Goal: Task Accomplishment & Management: Complete application form

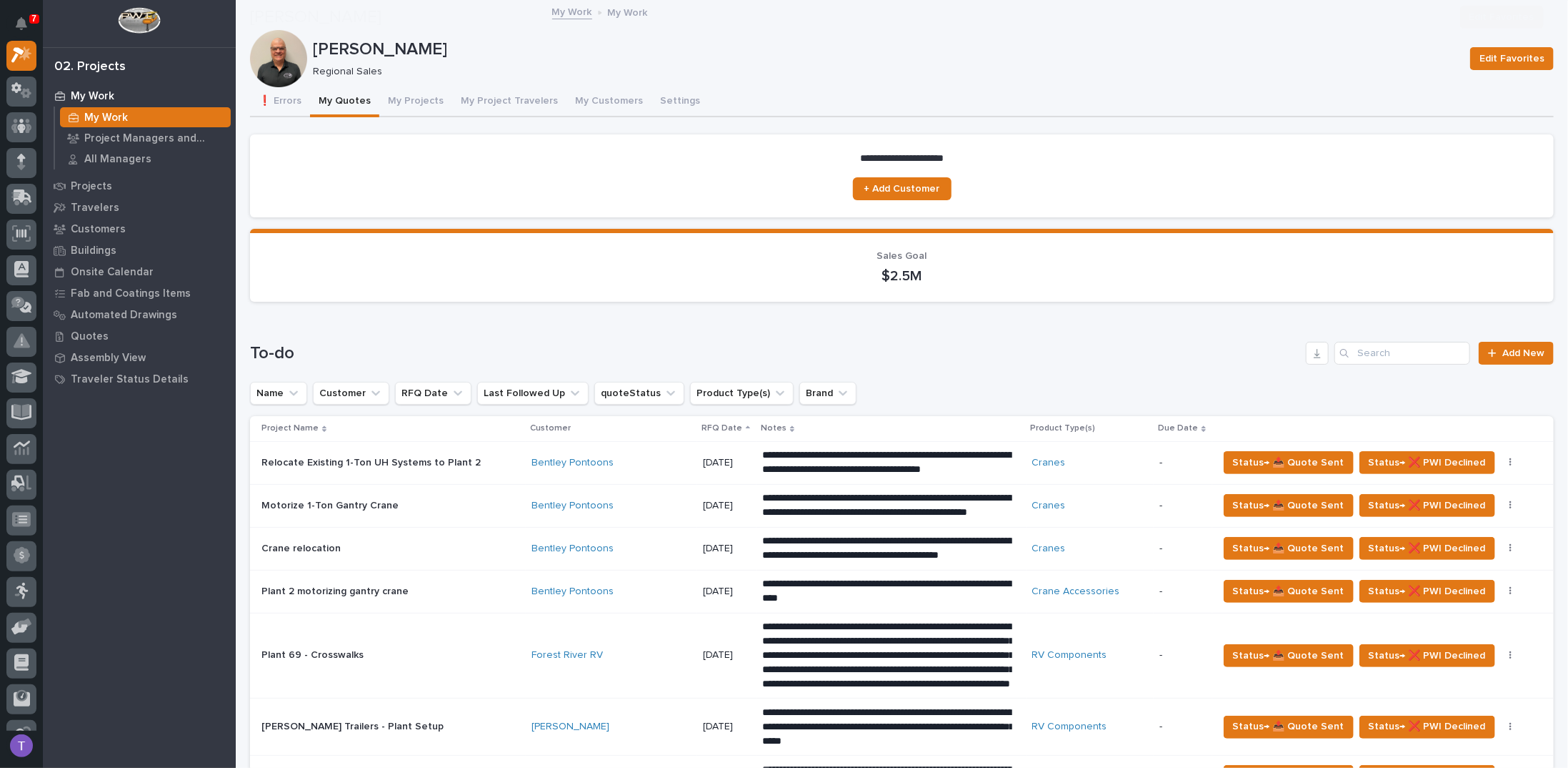
scroll to position [643, 0]
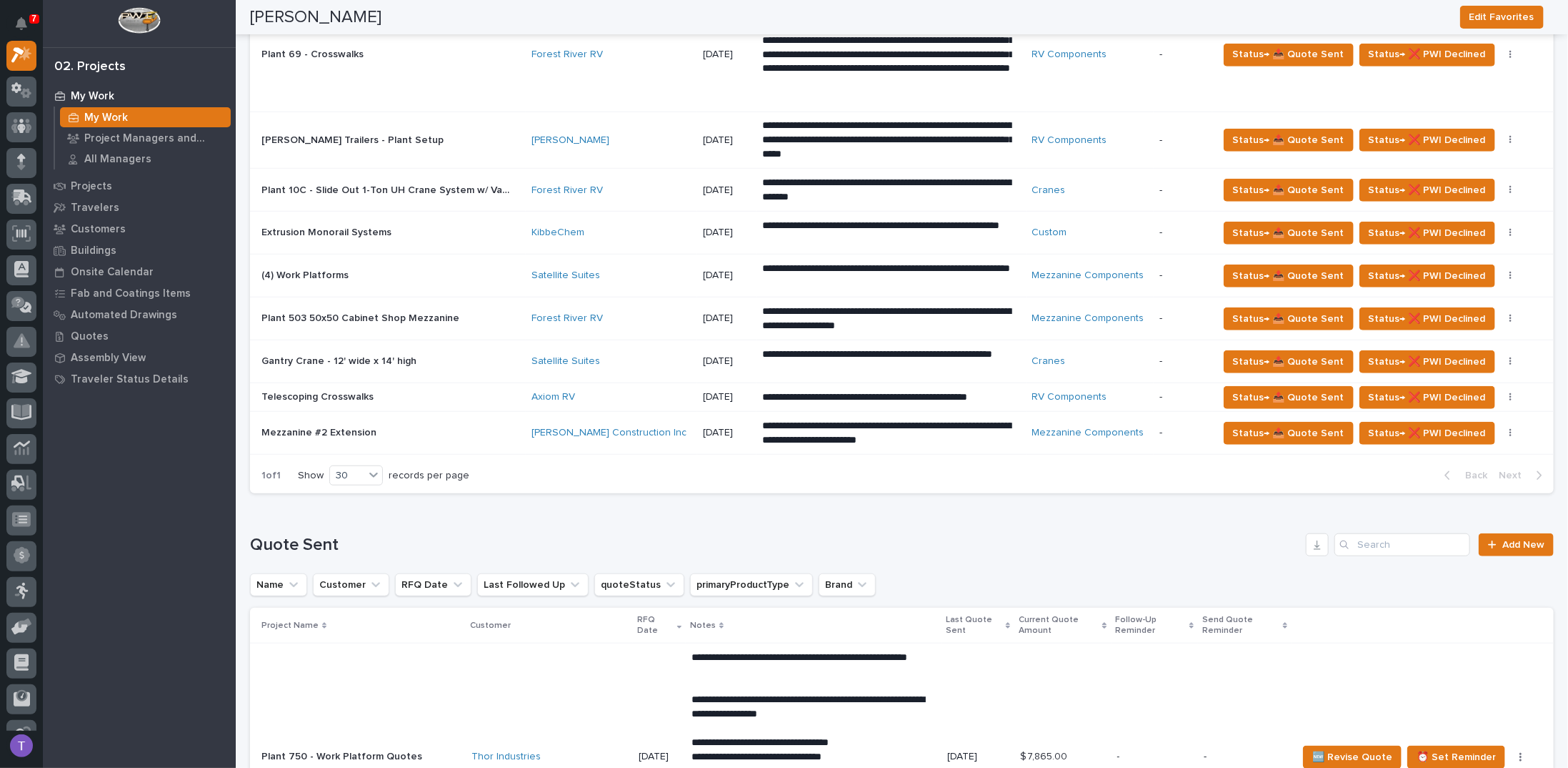
click at [333, 312] on p "Plant 503 50x50 Cabinet Shop Mezzanine" at bounding box center [362, 317] width 201 height 15
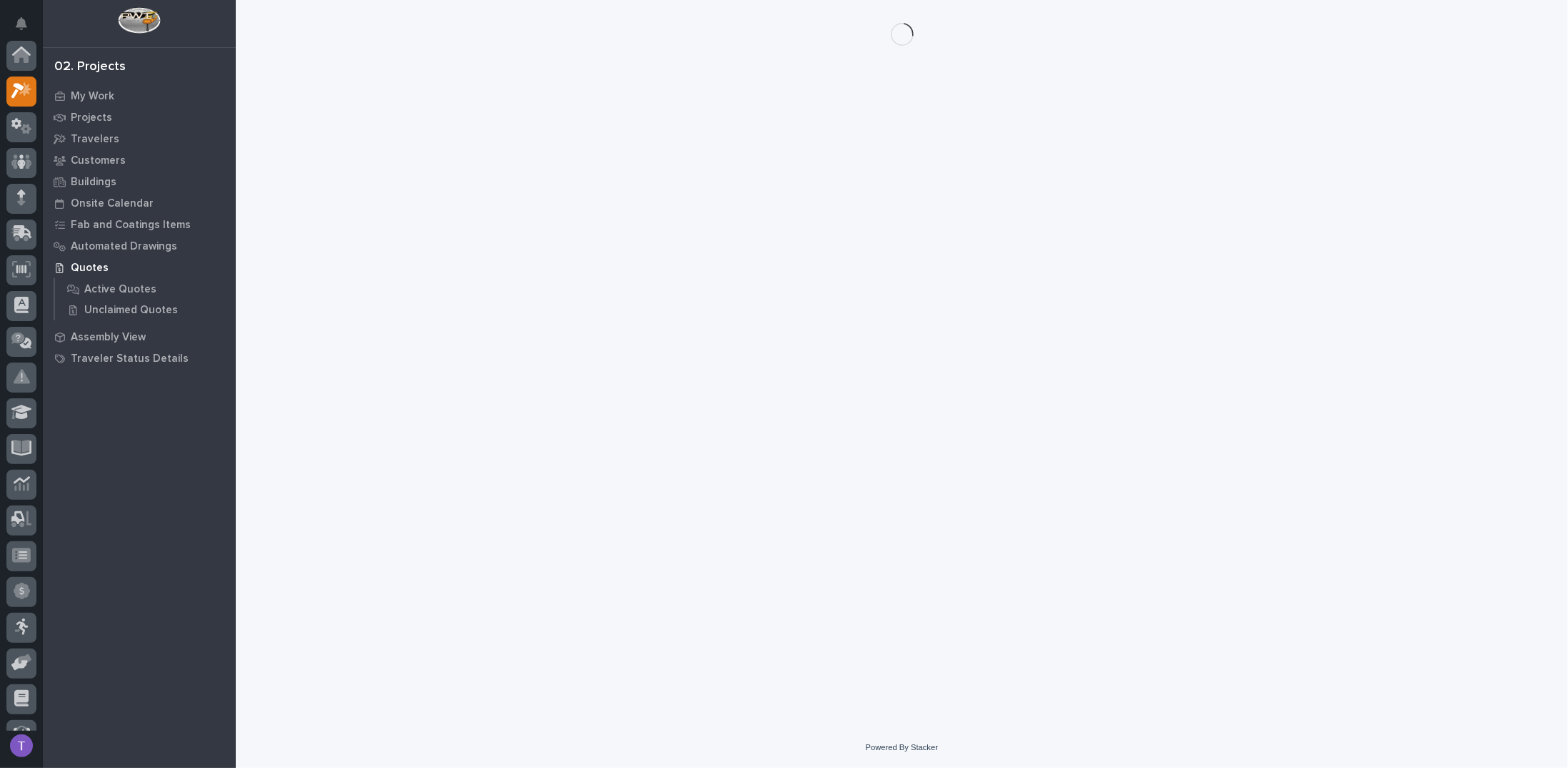
scroll to position [35, 0]
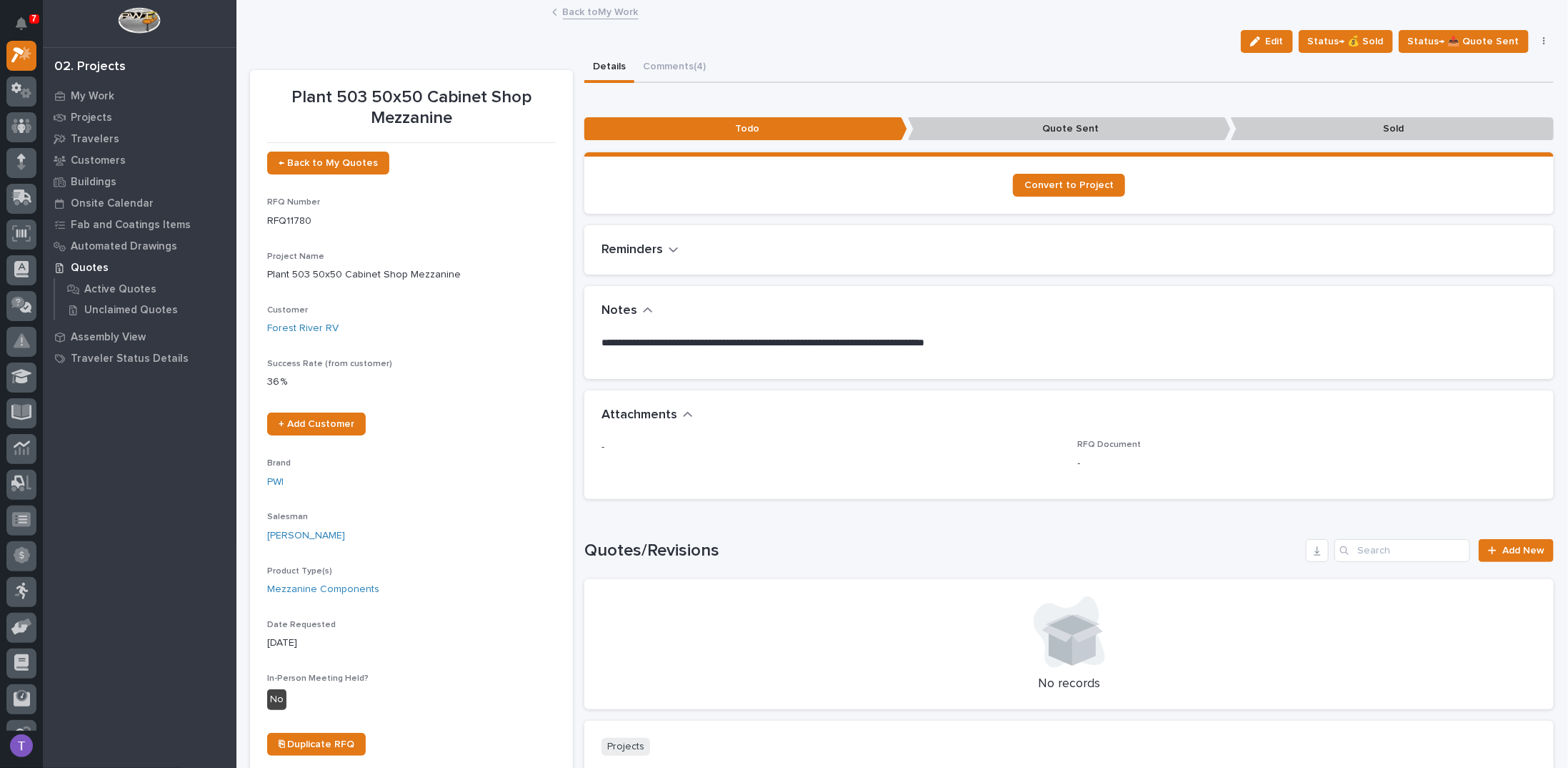
click at [578, 12] on link "Back to My Work" at bounding box center [601, 11] width 76 height 17
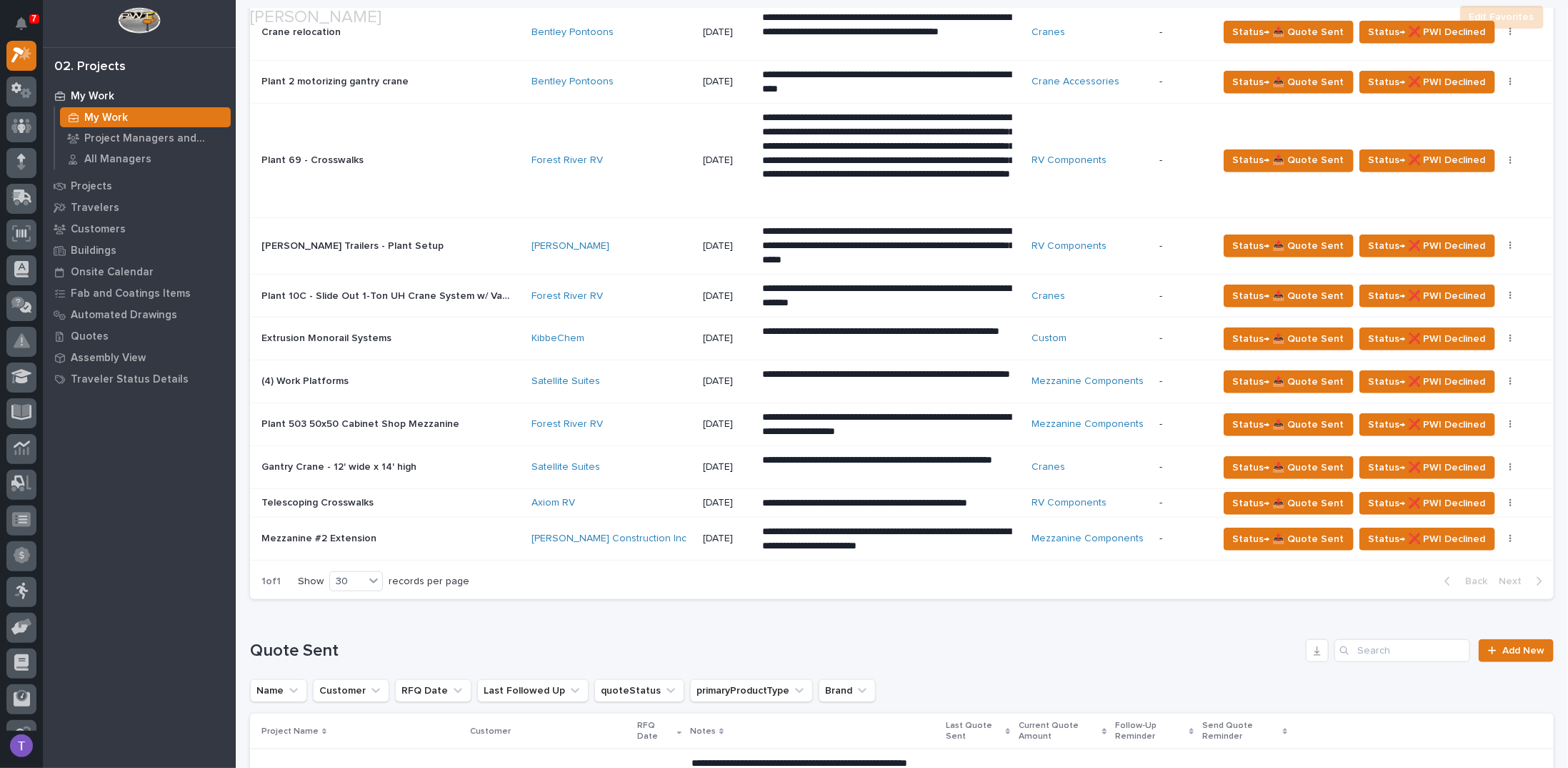
scroll to position [572, 0]
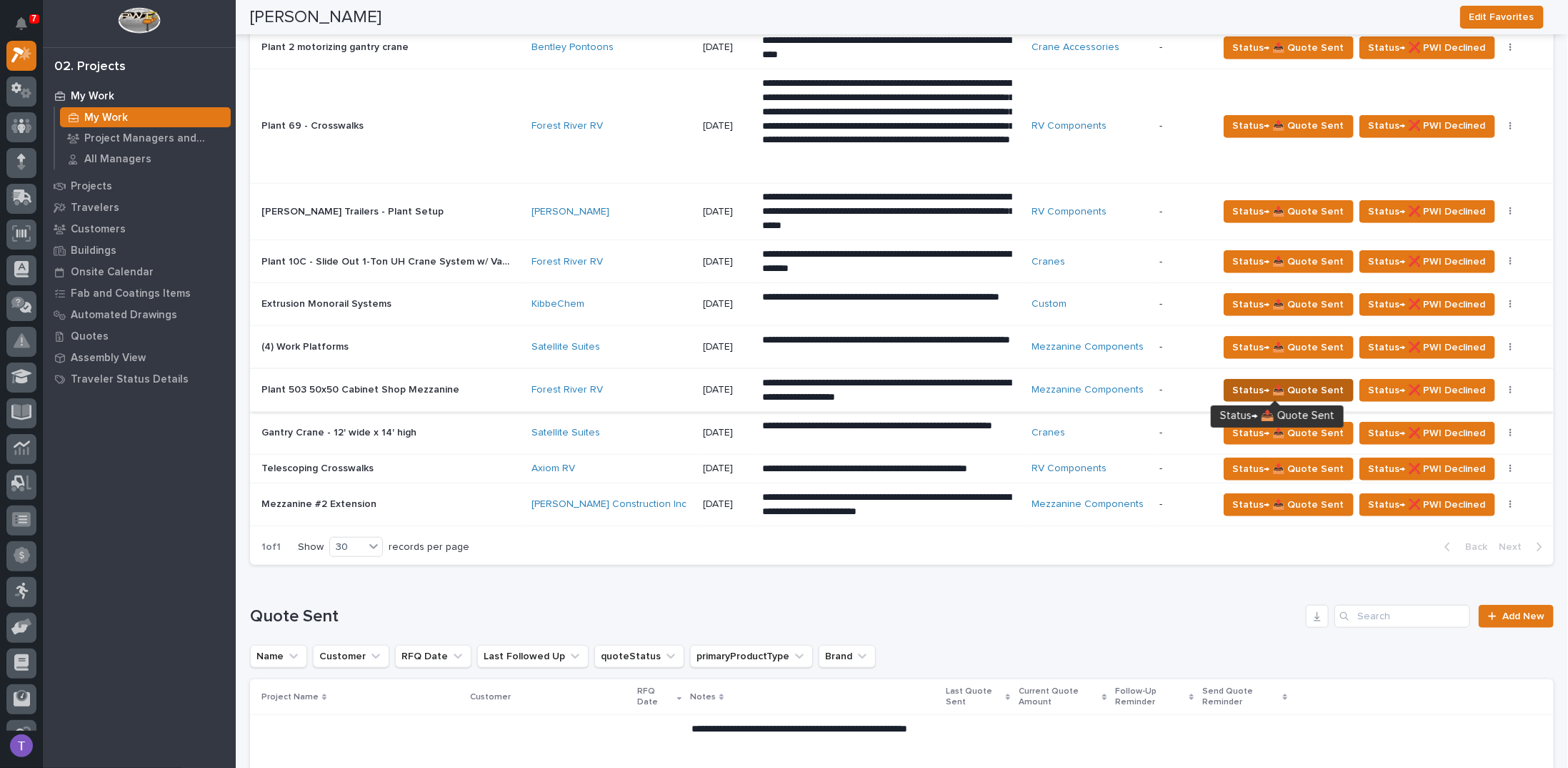
click at [1281, 382] on span "Status→ 📤 Quote Sent" at bounding box center [1289, 389] width 111 height 17
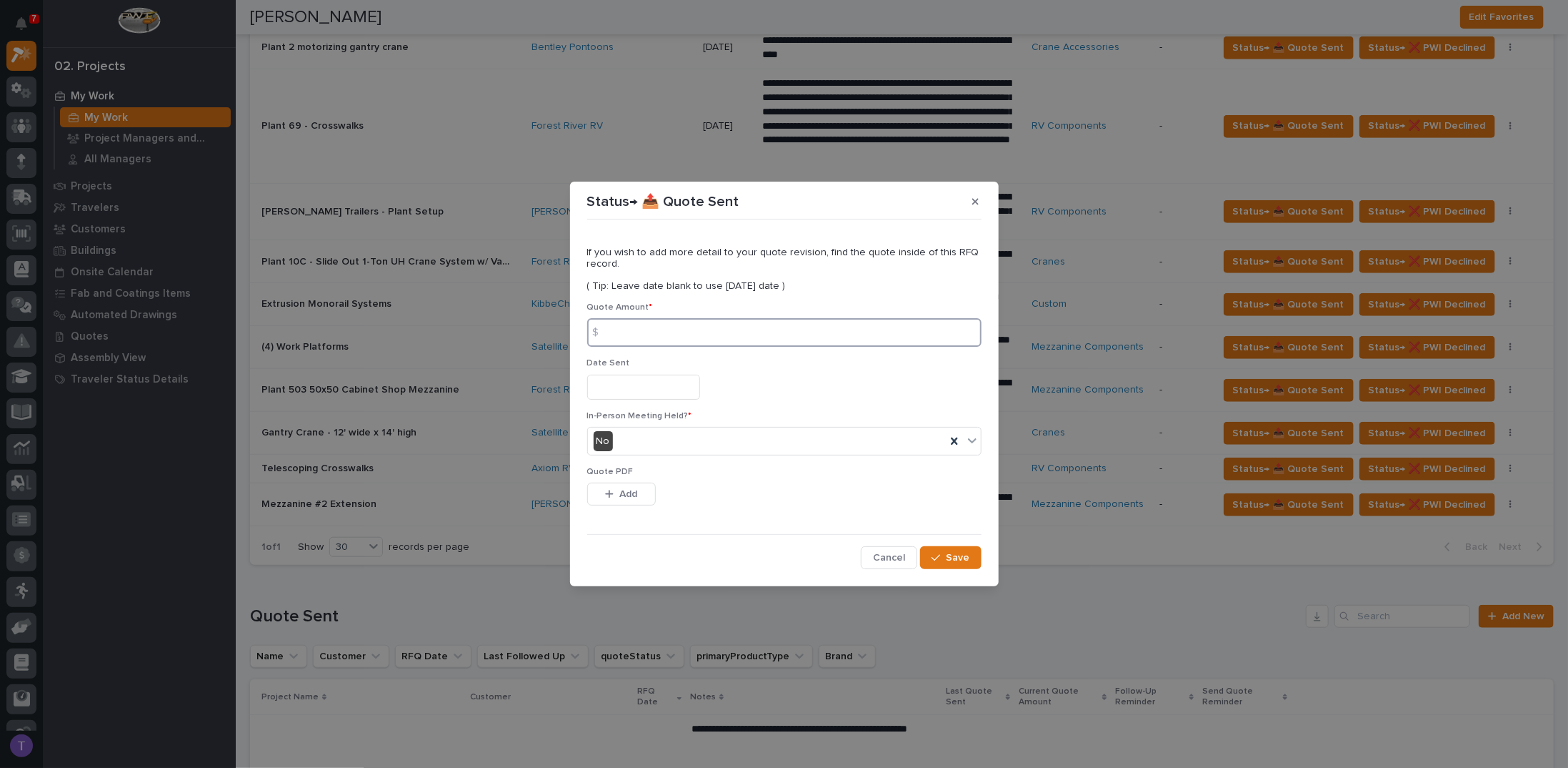
click at [626, 332] on input at bounding box center [784, 333] width 394 height 28
click at [600, 466] on span "Yes" at bounding box center [604, 467] width 22 height 16
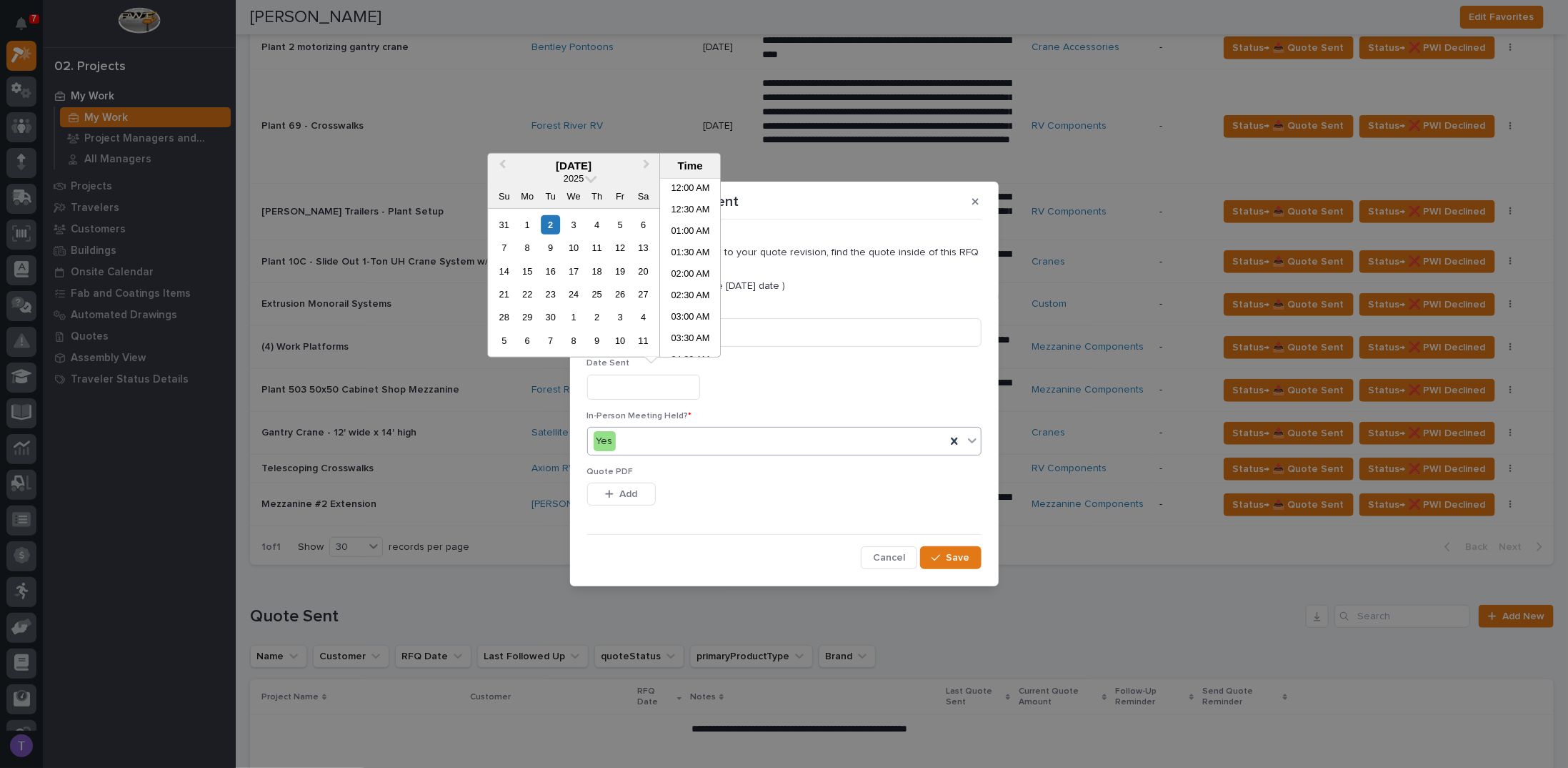
click at [610, 387] on input "text" at bounding box center [644, 387] width 113 height 25
click at [500, 163] on button "Previous Month" at bounding box center [501, 166] width 23 height 23
click at [622, 314] on div "29" at bounding box center [621, 317] width 19 height 19
type input "**********"
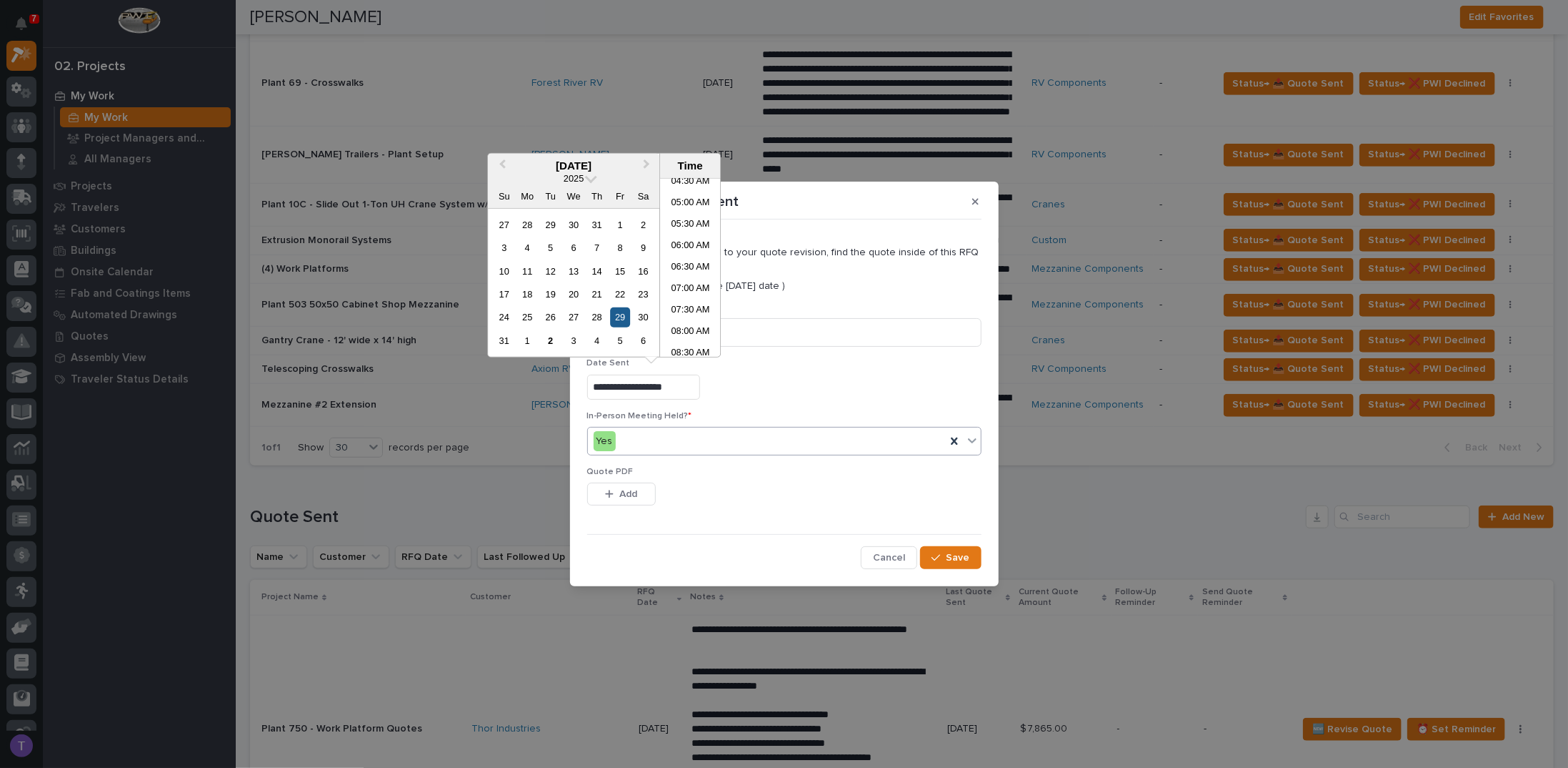
click at [616, 313] on div "29" at bounding box center [621, 317] width 19 height 19
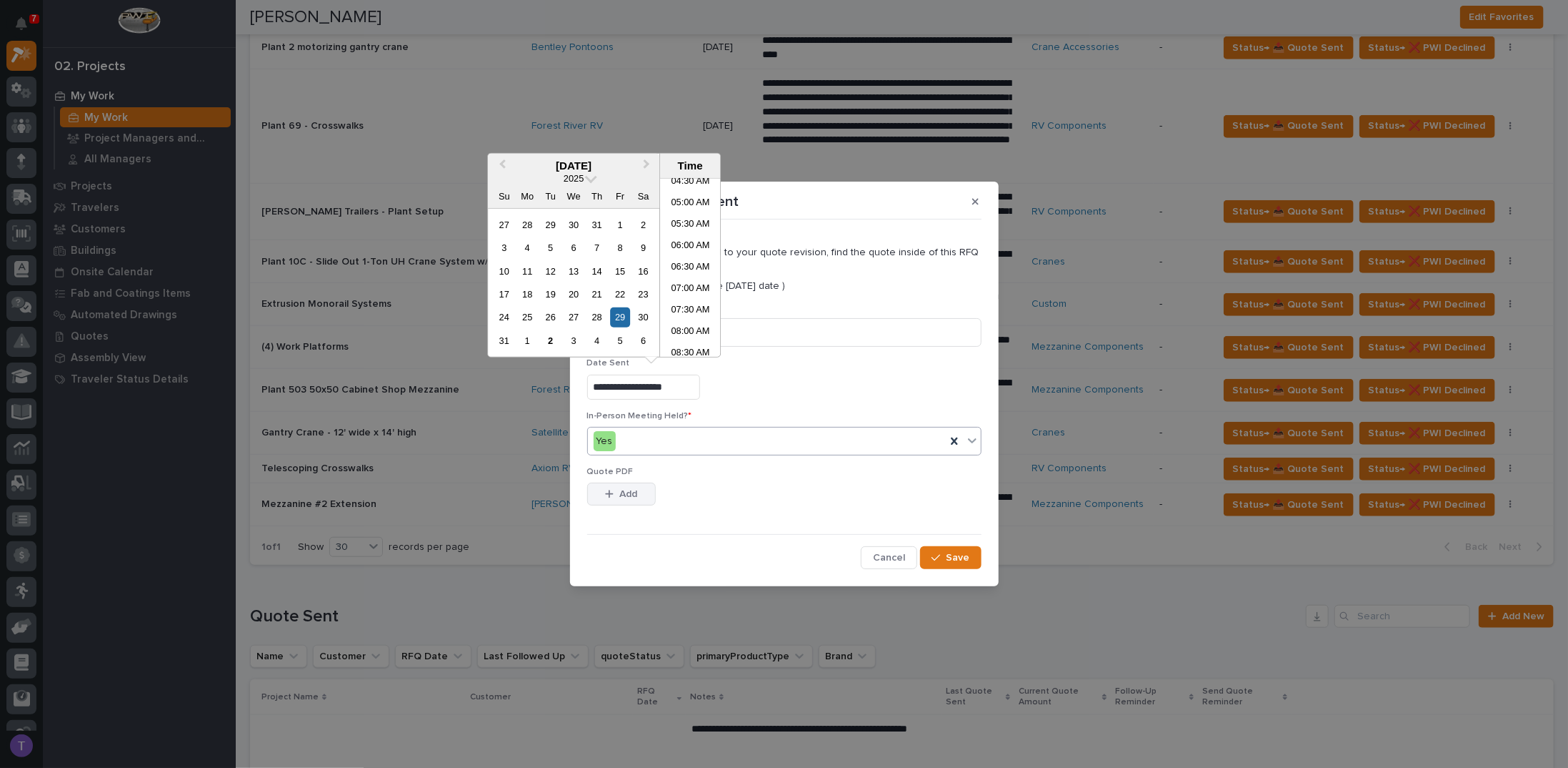
click at [623, 489] on span "Add" at bounding box center [628, 494] width 18 height 13
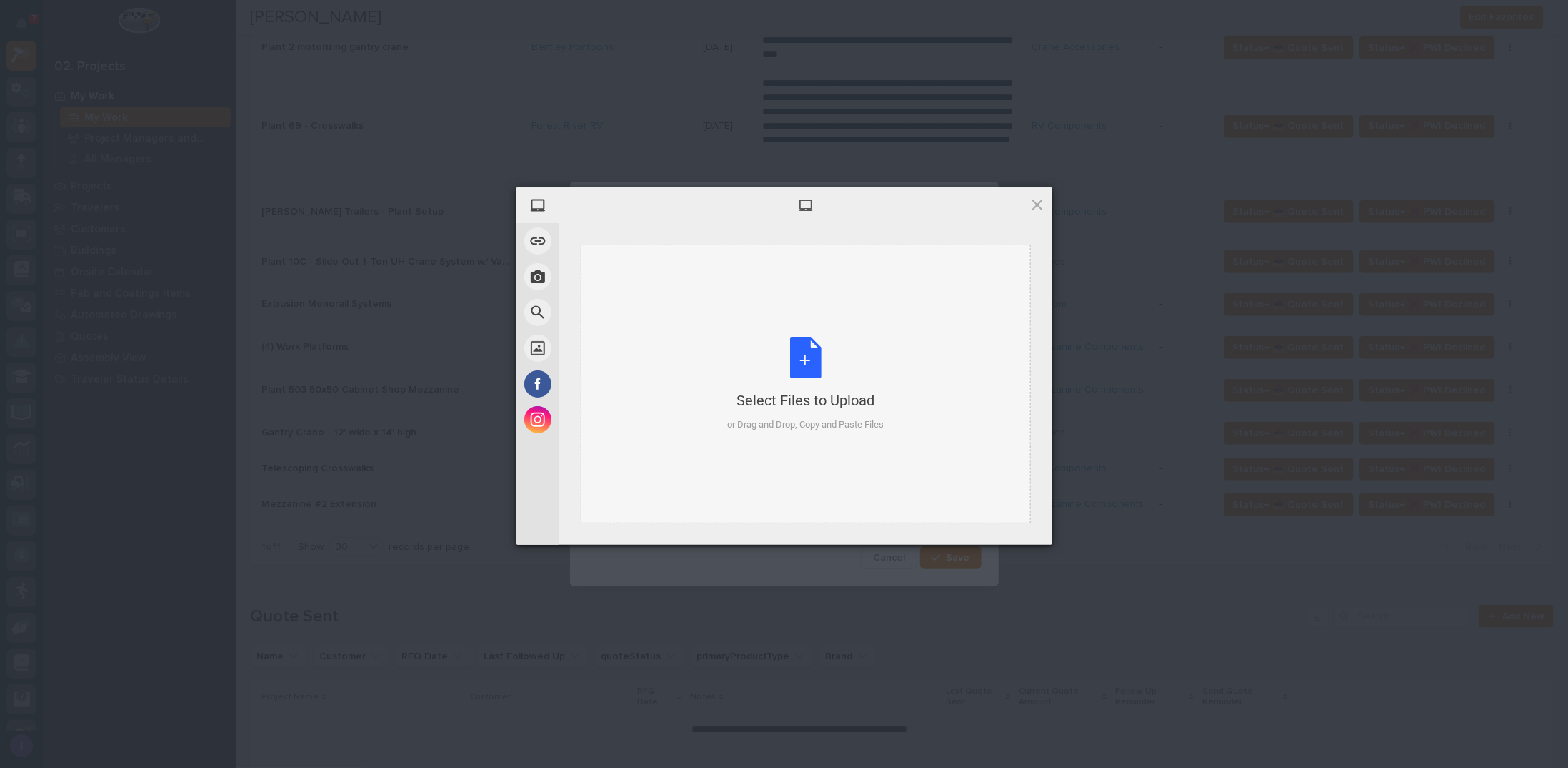
click at [806, 358] on div "Select Files to Upload or Drag and Drop, Copy and Paste Files" at bounding box center [805, 384] width 157 height 95
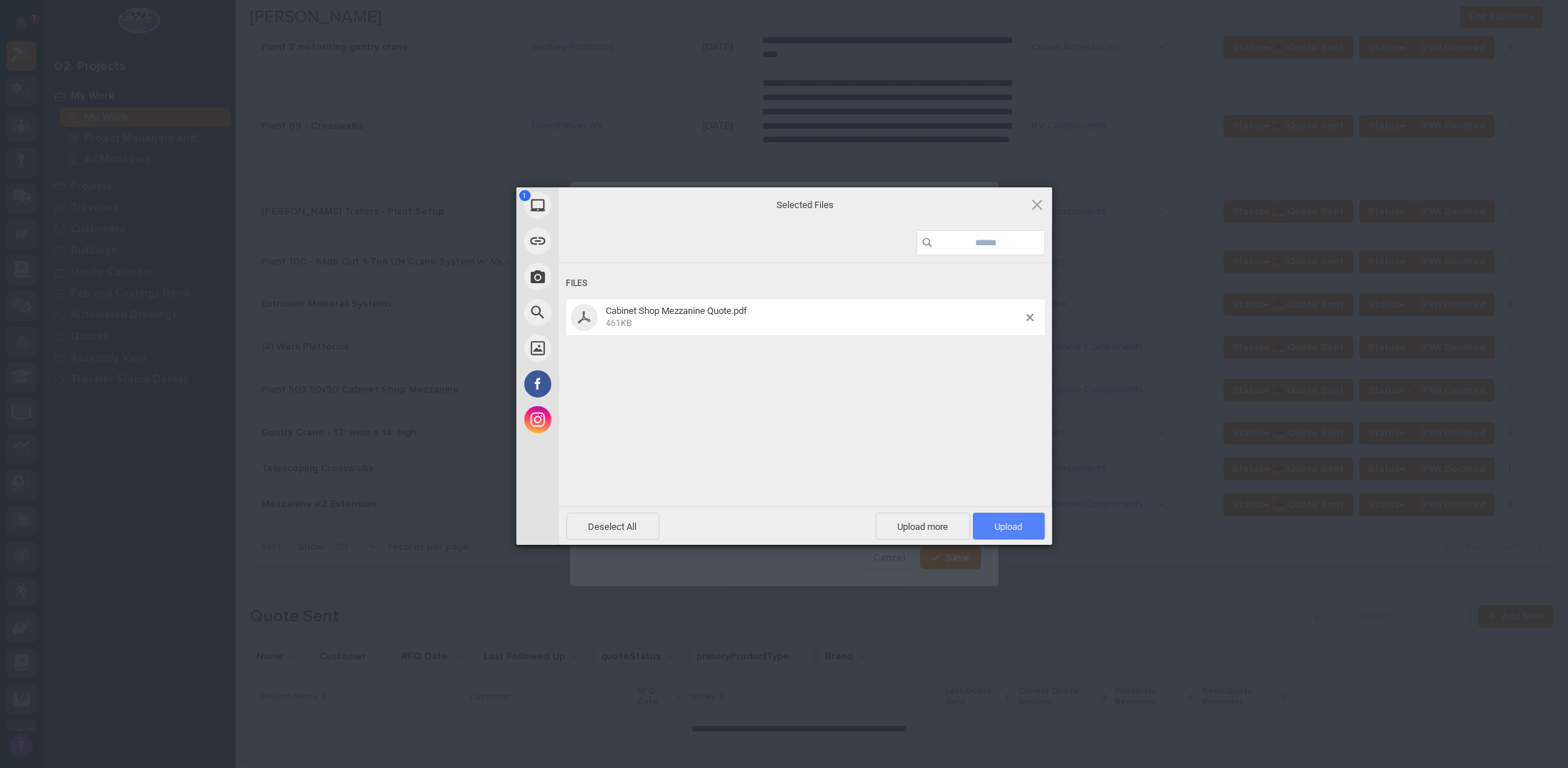
click at [1005, 522] on span "Upload 1" at bounding box center [1009, 526] width 28 height 11
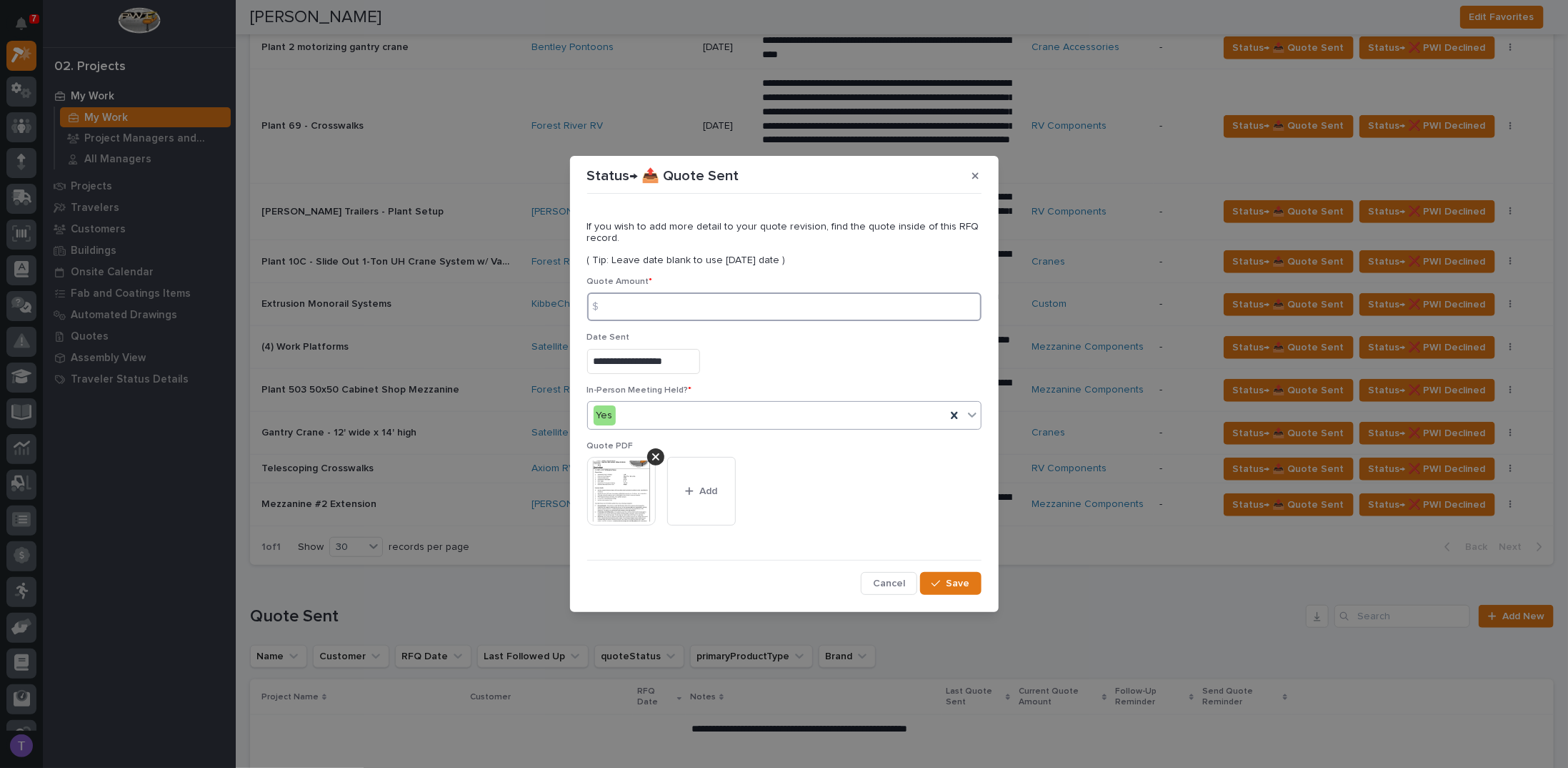
click at [649, 309] on input at bounding box center [784, 306] width 394 height 28
type input "72061"
click at [952, 580] on span "Save" at bounding box center [959, 583] width 24 height 13
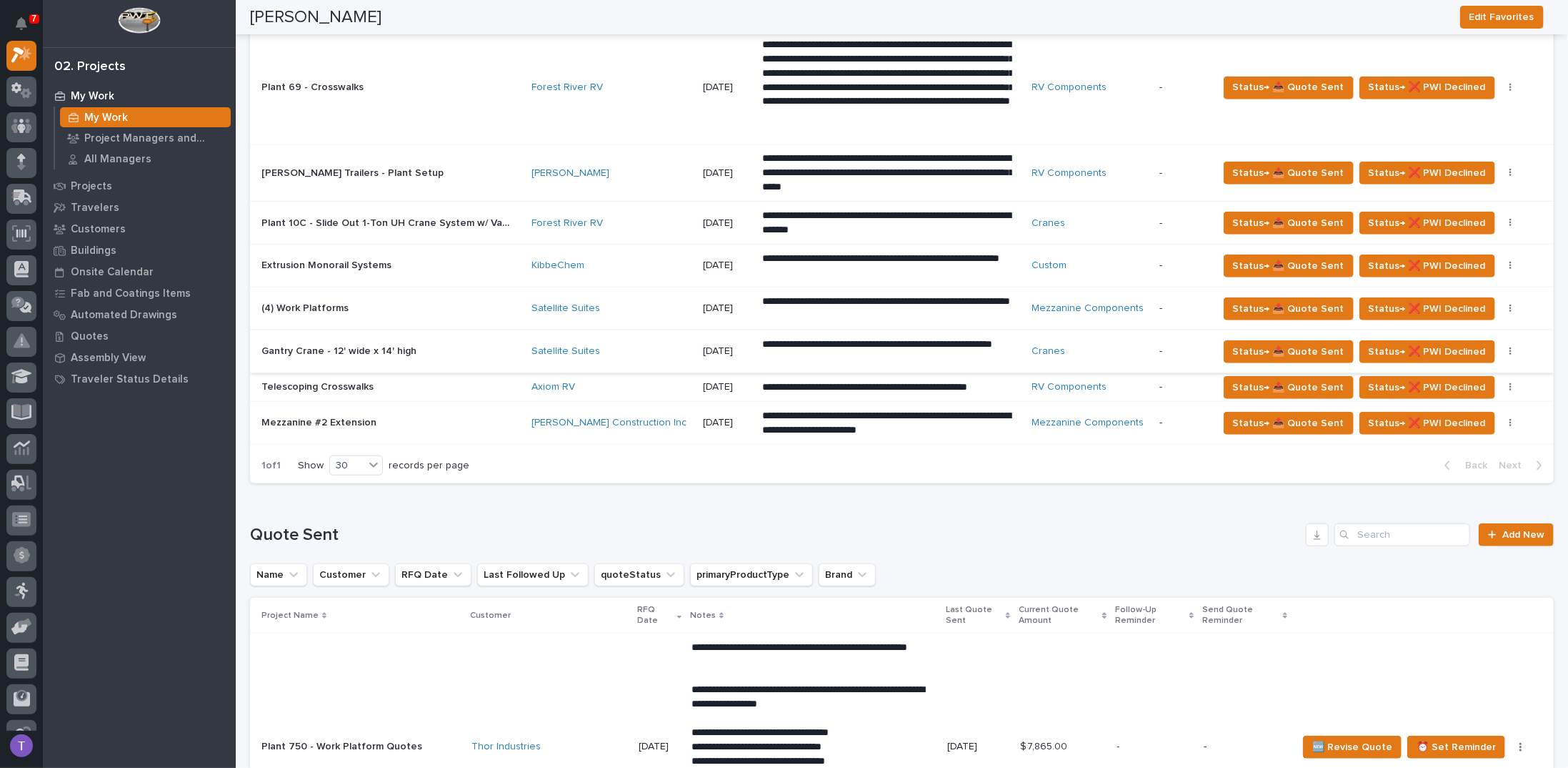
scroll to position [643, 0]
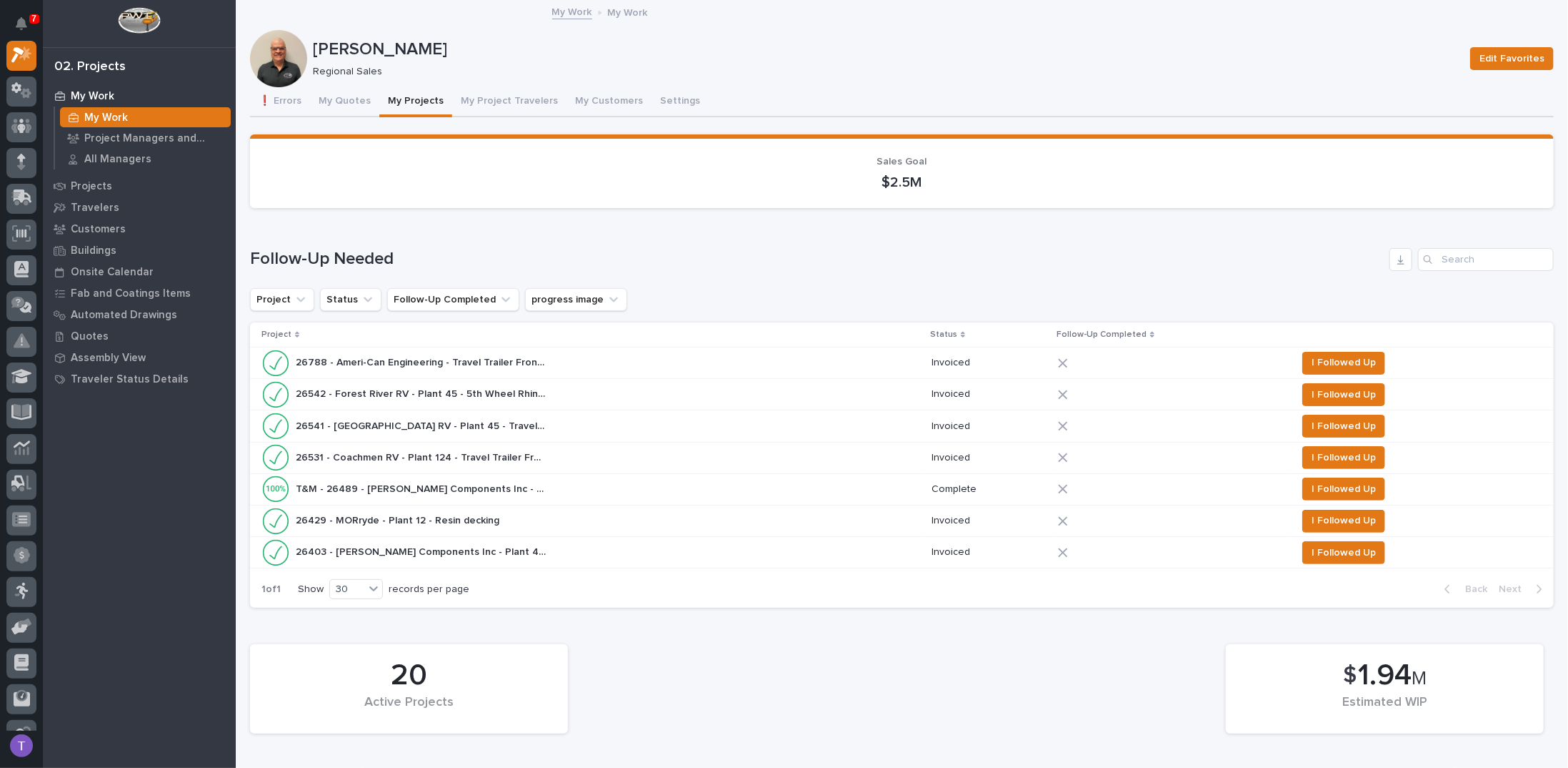
scroll to position [787, 0]
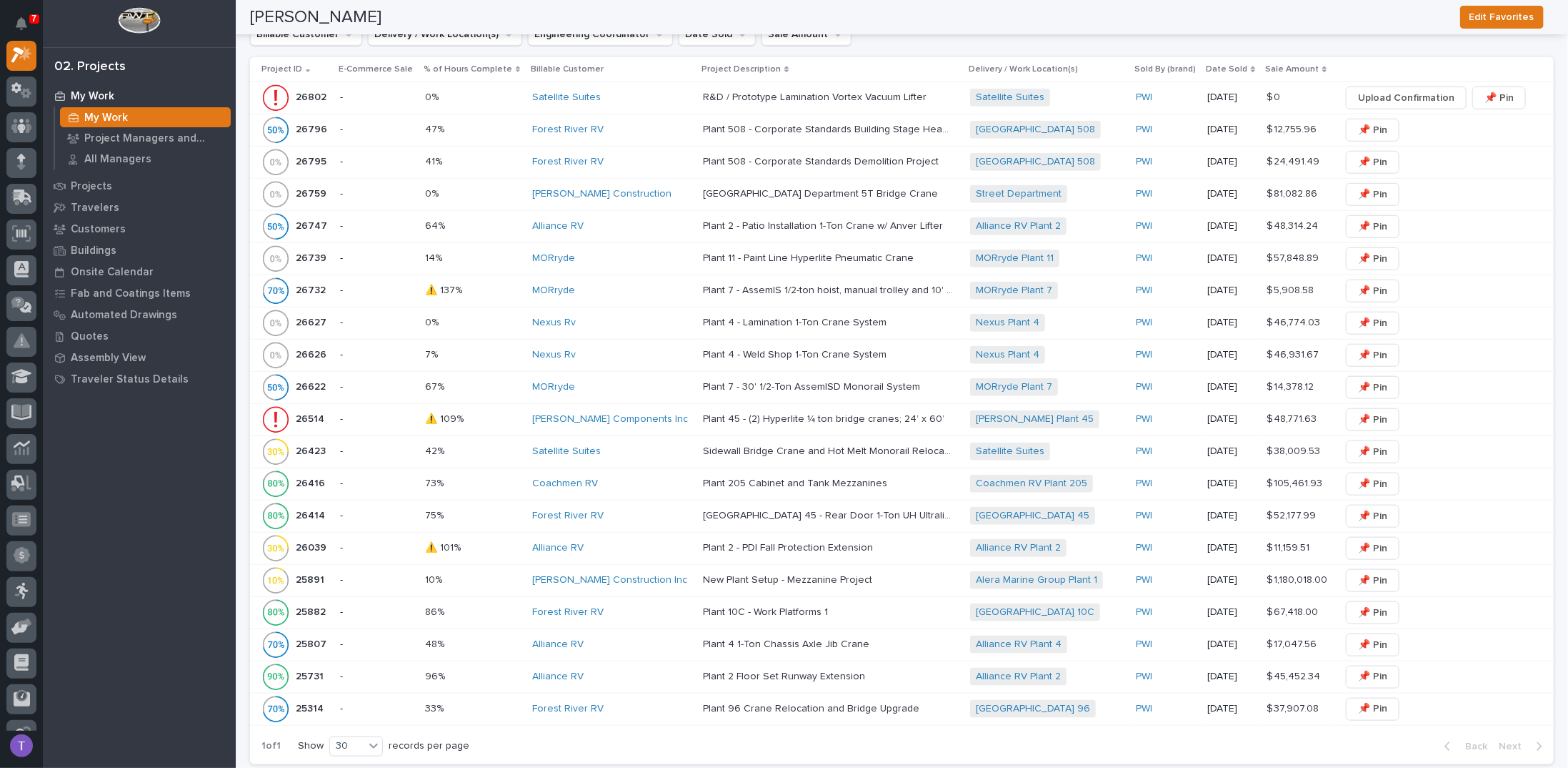
click at [297, 346] on p "26626" at bounding box center [312, 353] width 34 height 15
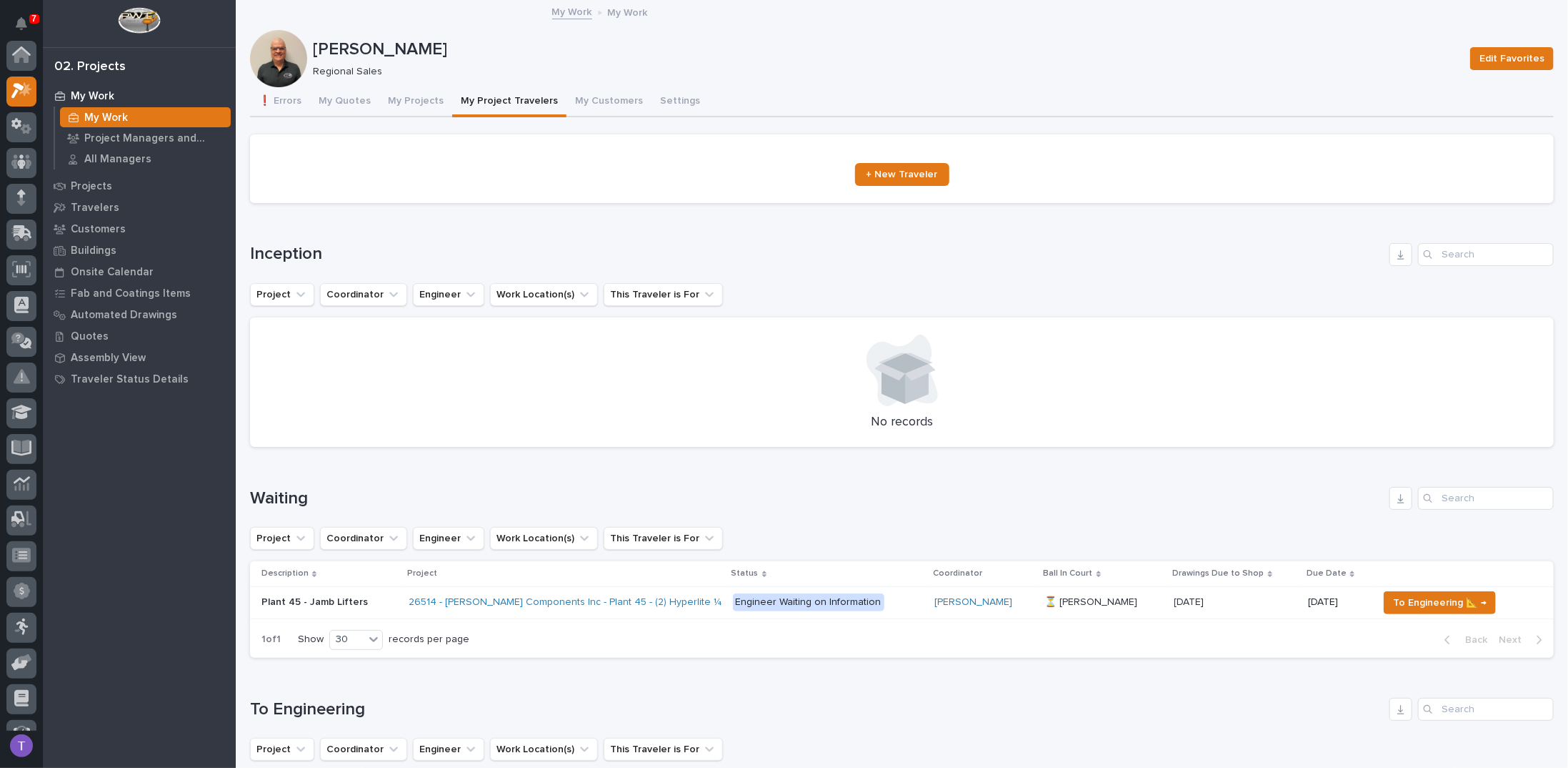
scroll to position [35, 0]
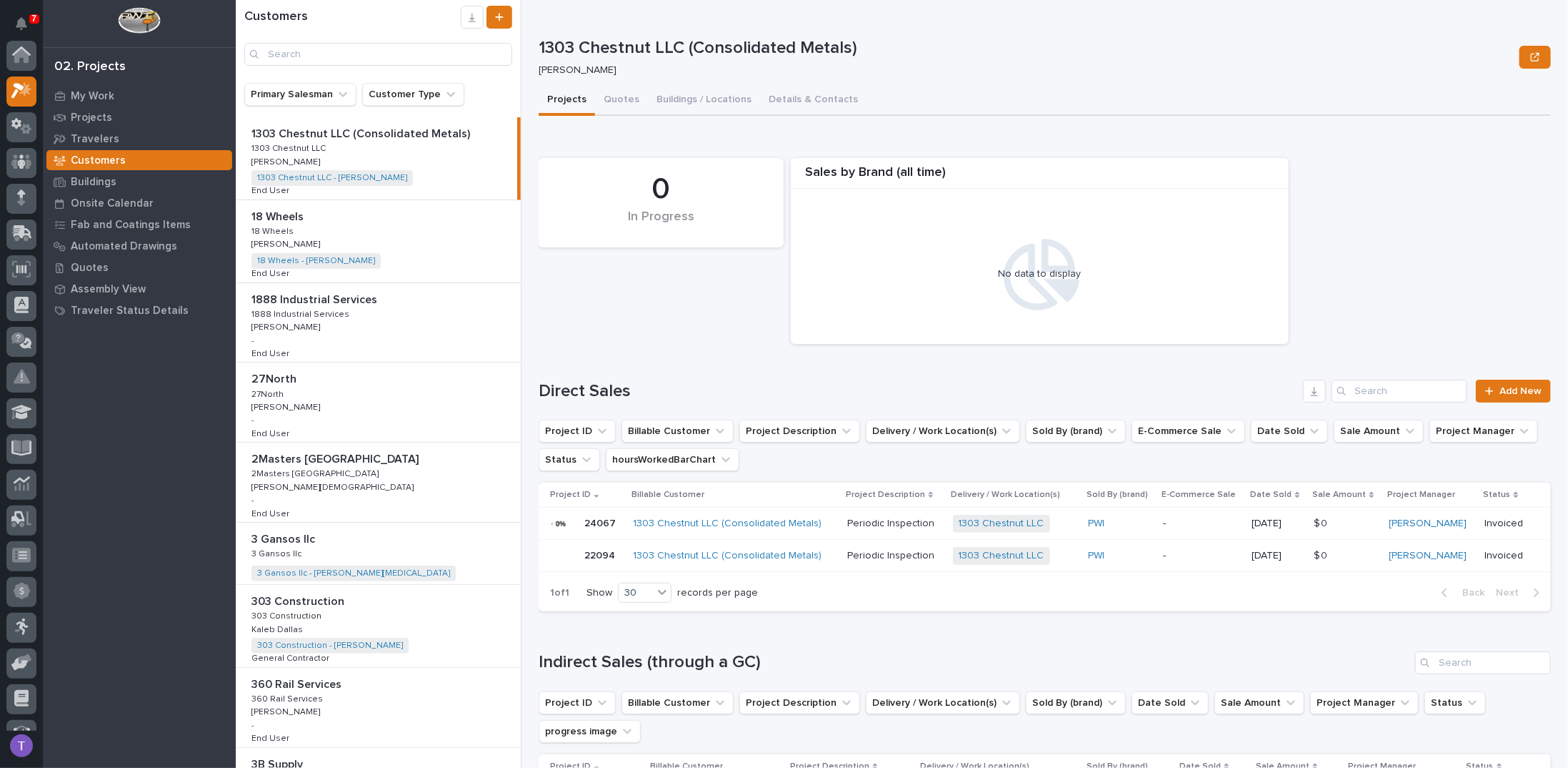
scroll to position [35, 0]
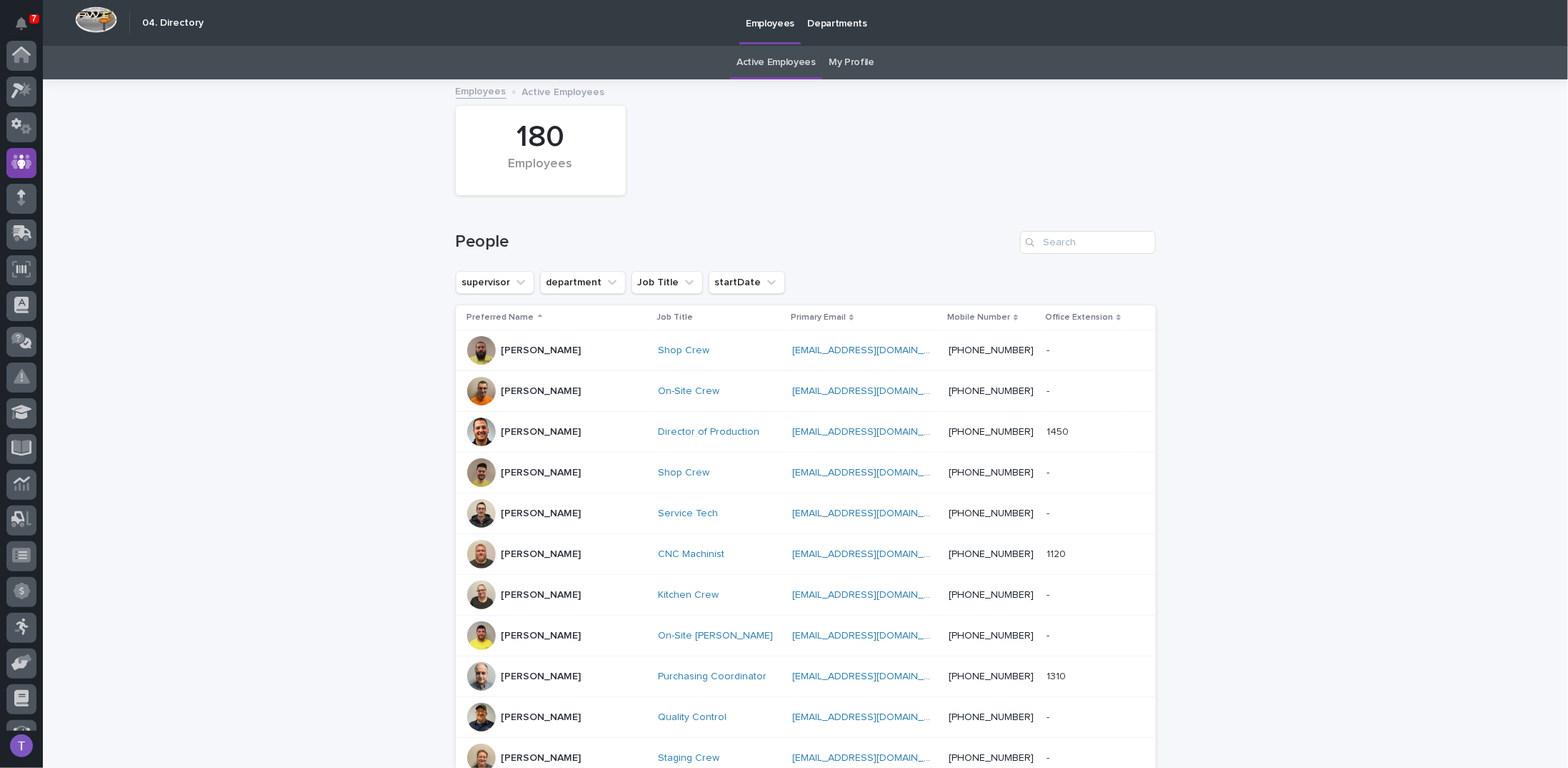
scroll to position [107, 0]
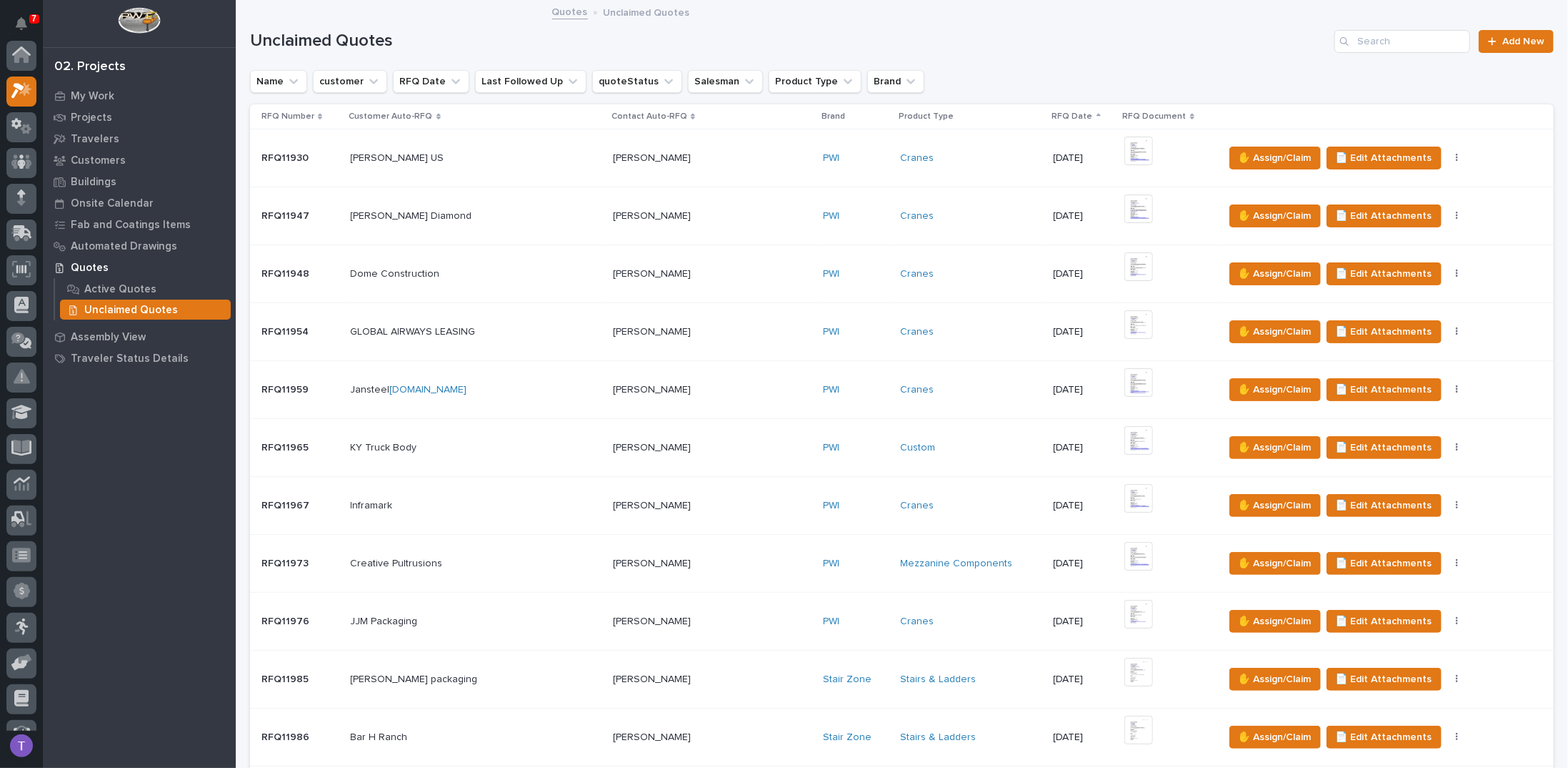
scroll to position [35, 0]
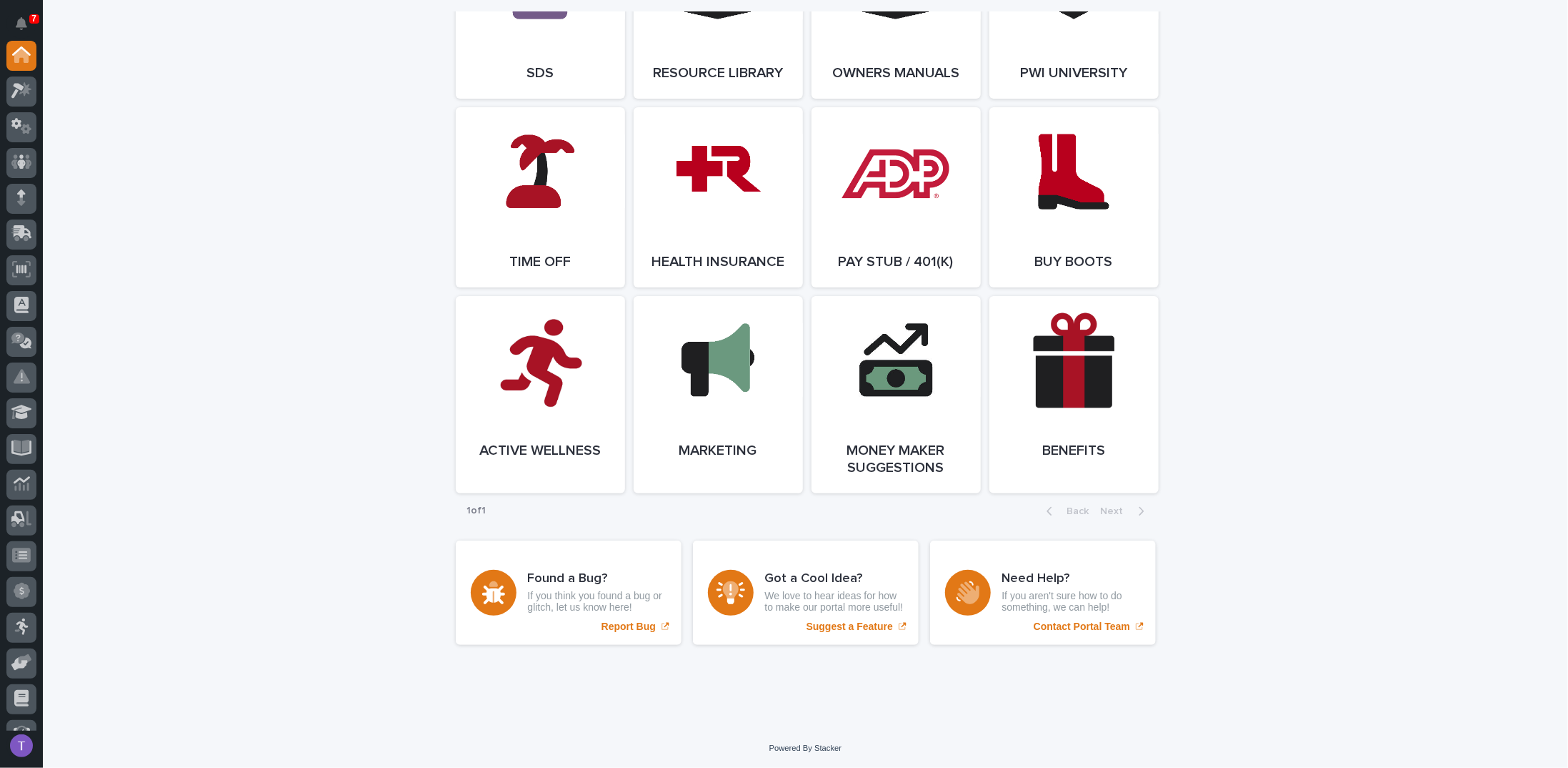
scroll to position [2534, 0]
click at [547, 363] on link "Open Link" at bounding box center [539, 394] width 169 height 197
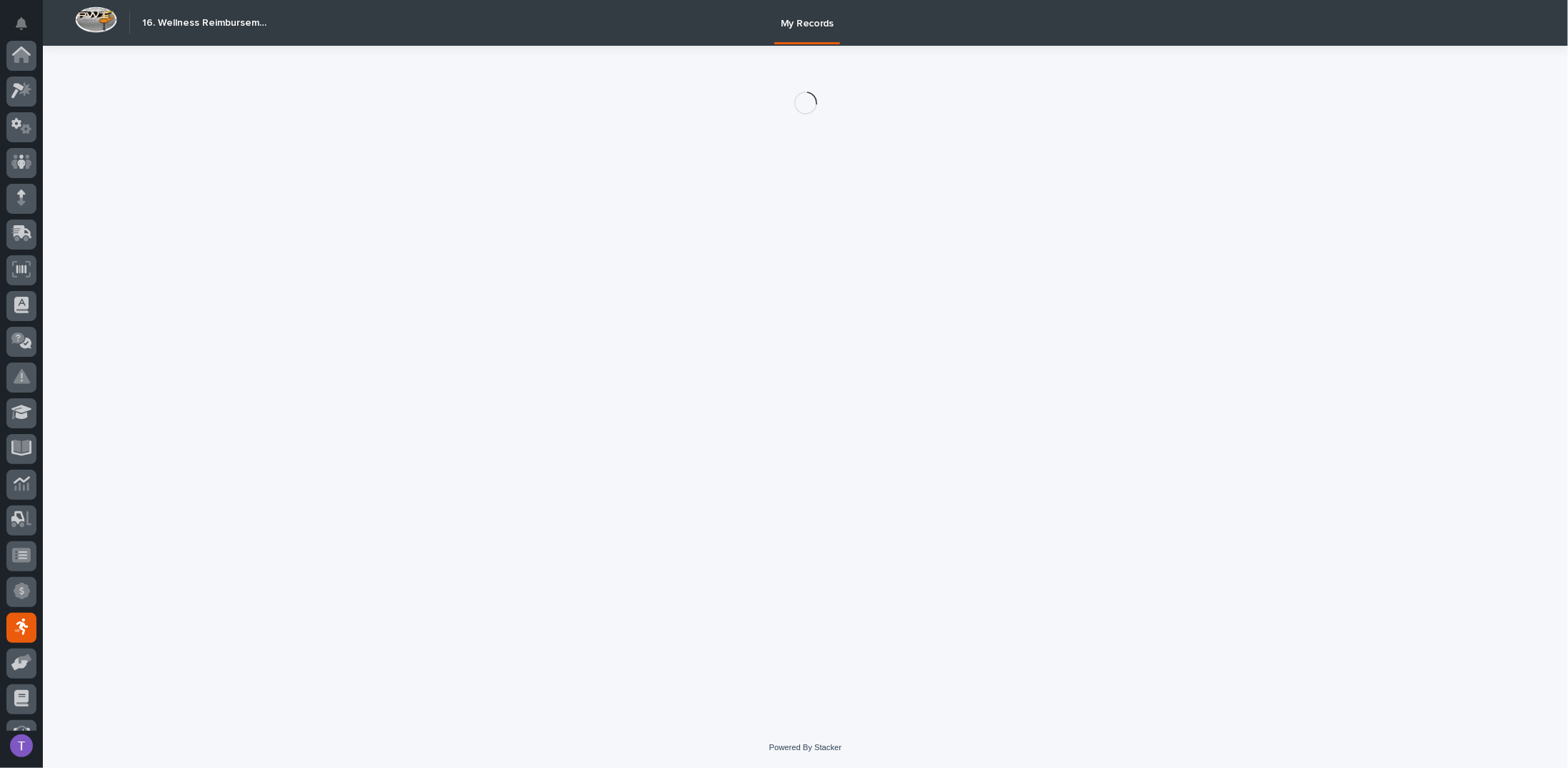
scroll to position [132, 0]
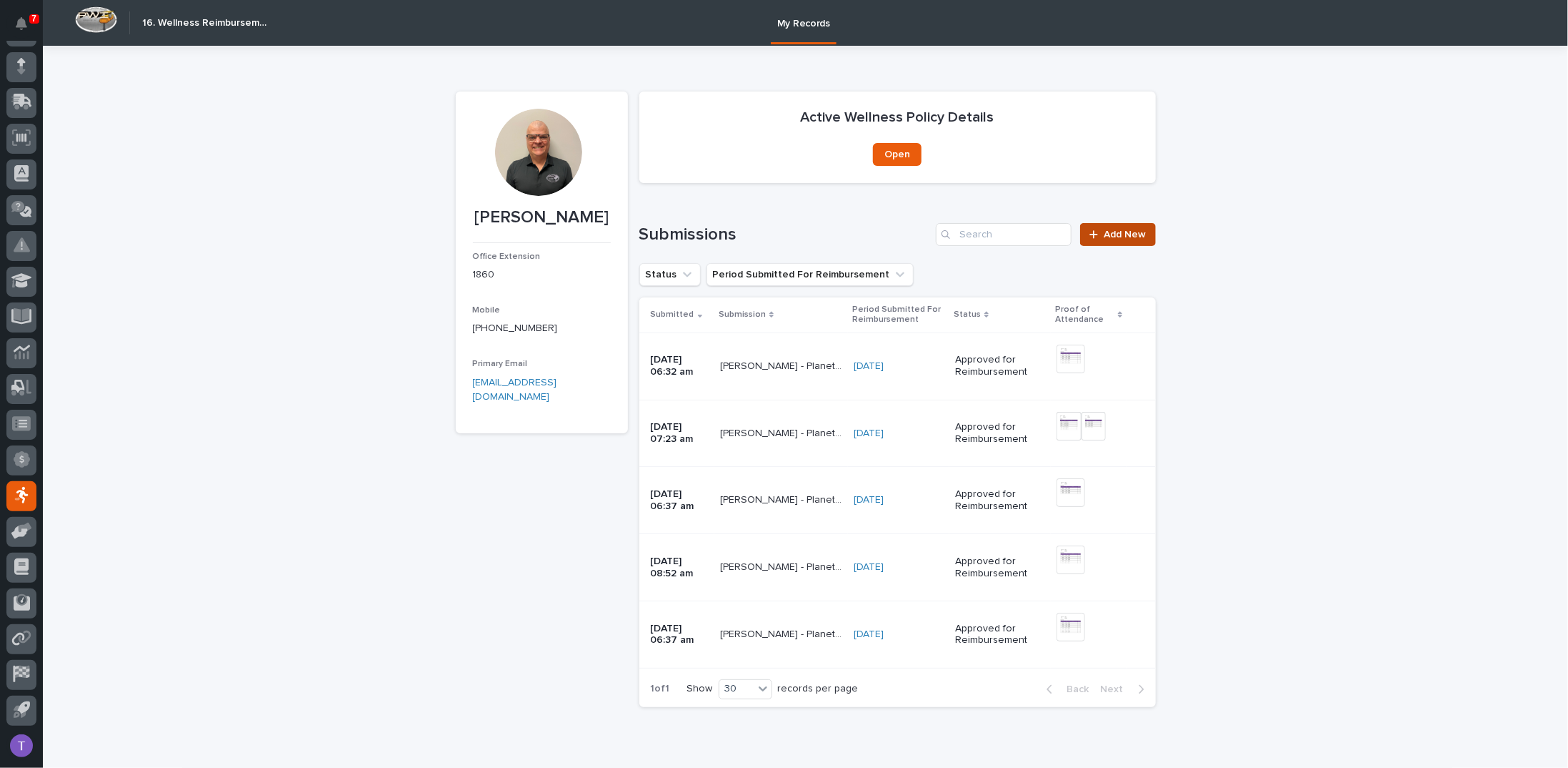
click at [1115, 232] on span "Add New" at bounding box center [1126, 234] width 42 height 10
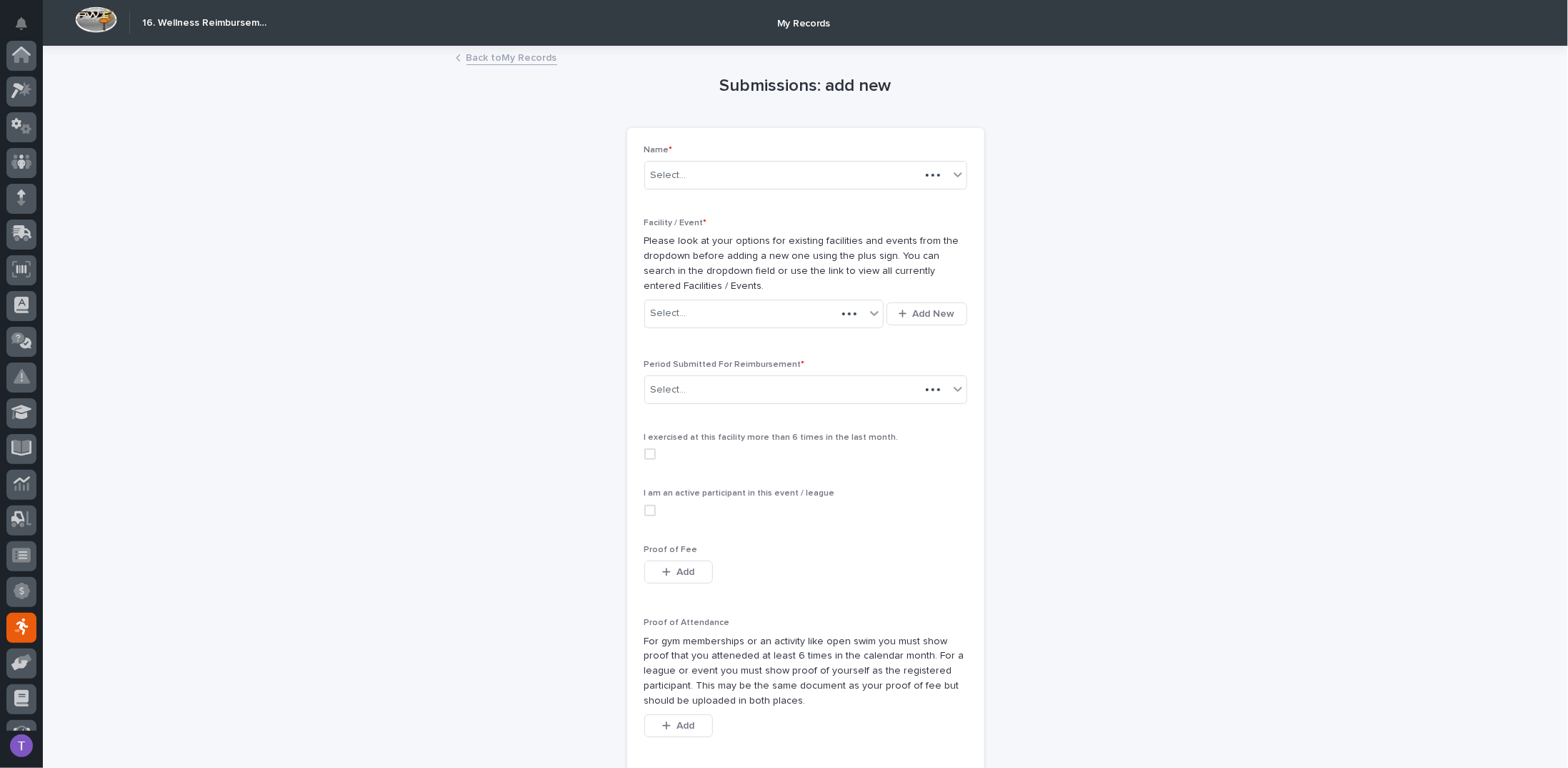
scroll to position [132, 0]
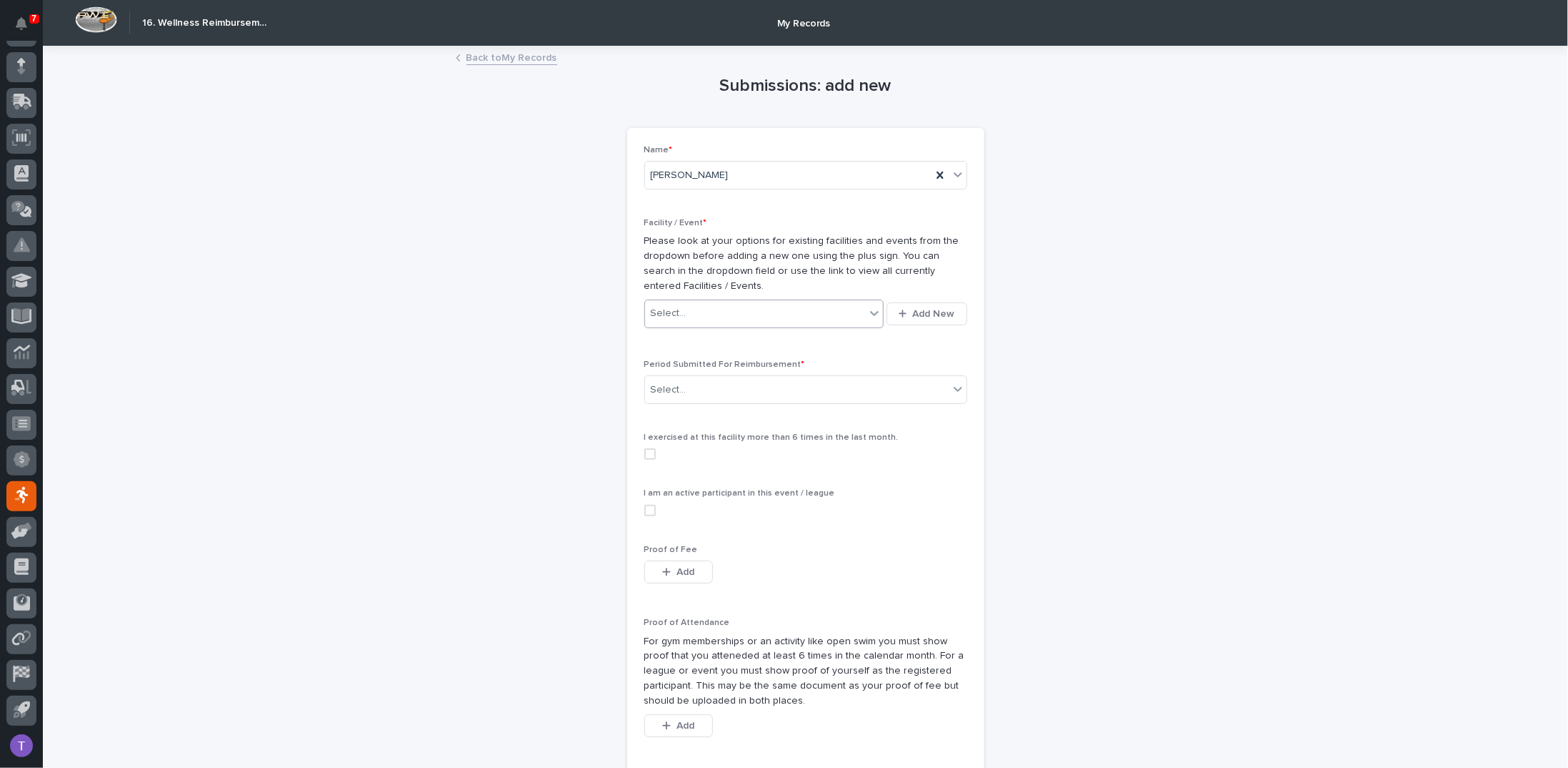
click at [672, 308] on div "Select..." at bounding box center [669, 313] width 35 height 15
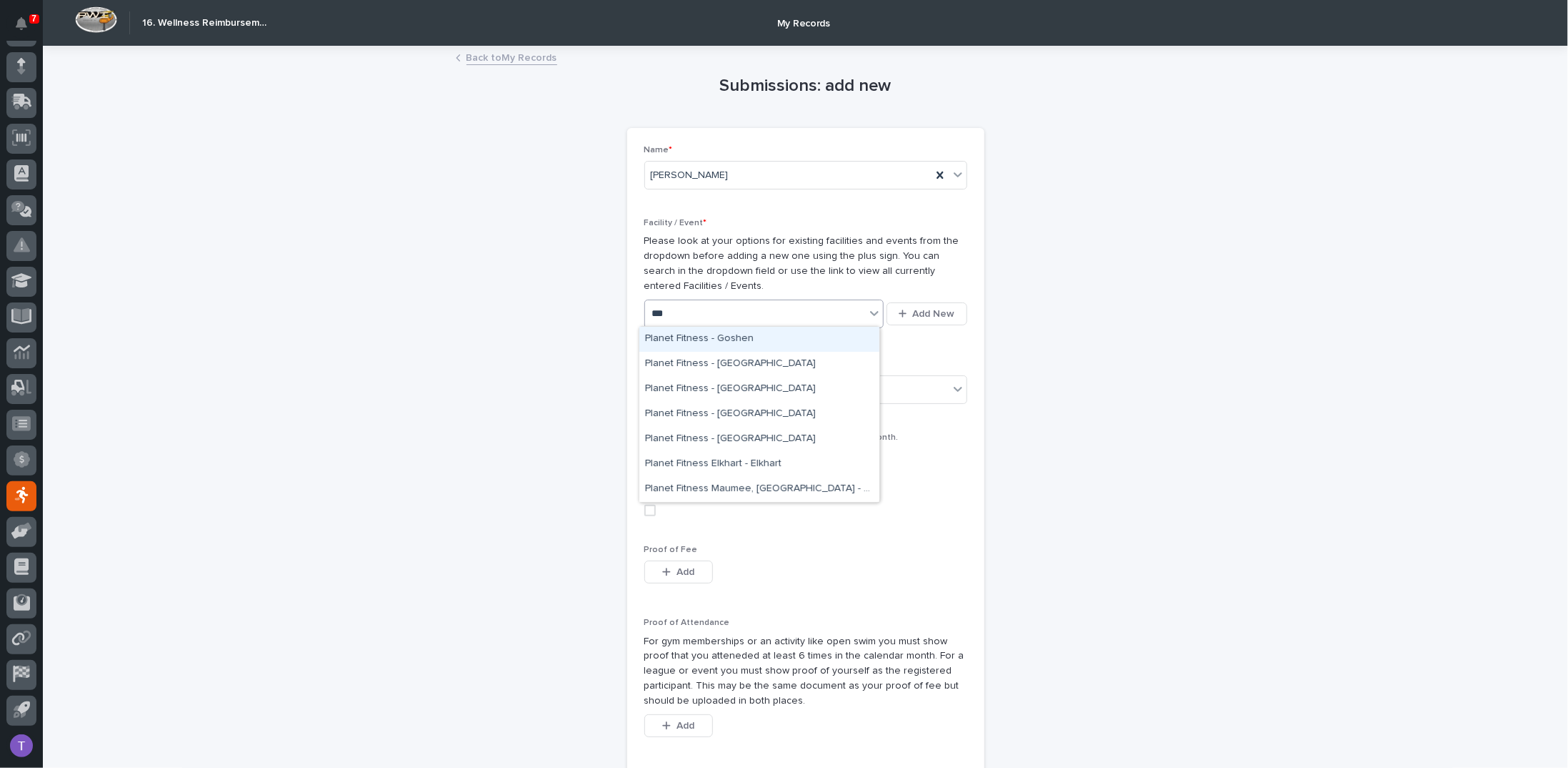
type input "****"
click at [686, 335] on div "Planet Fitness - Goshen" at bounding box center [759, 339] width 240 height 25
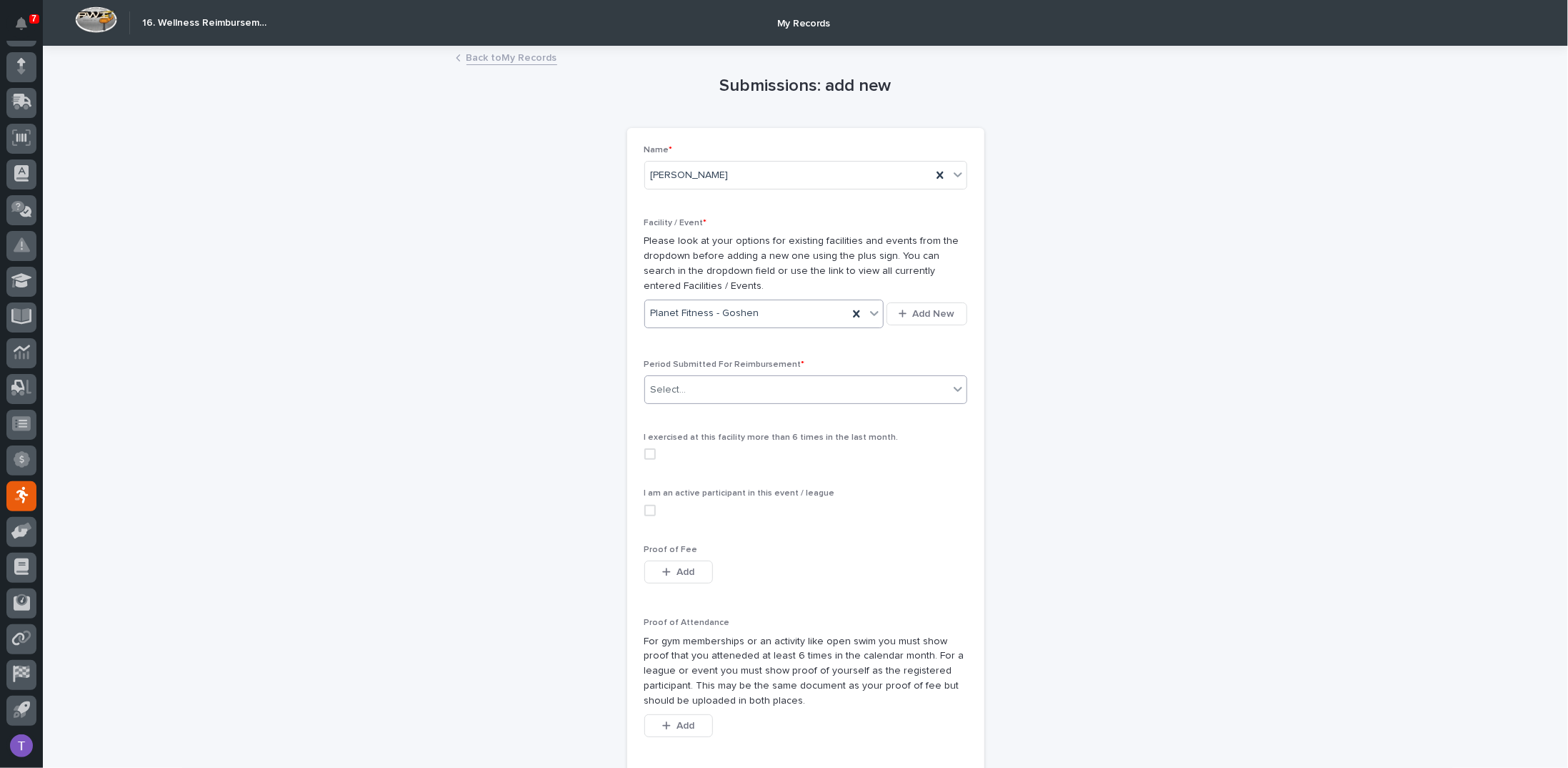
click at [688, 384] on input "text" at bounding box center [689, 390] width 2 height 12
click at [671, 409] on div "[DATE]" at bounding box center [800, 415] width 322 height 25
click at [645, 452] on span at bounding box center [650, 454] width 11 height 12
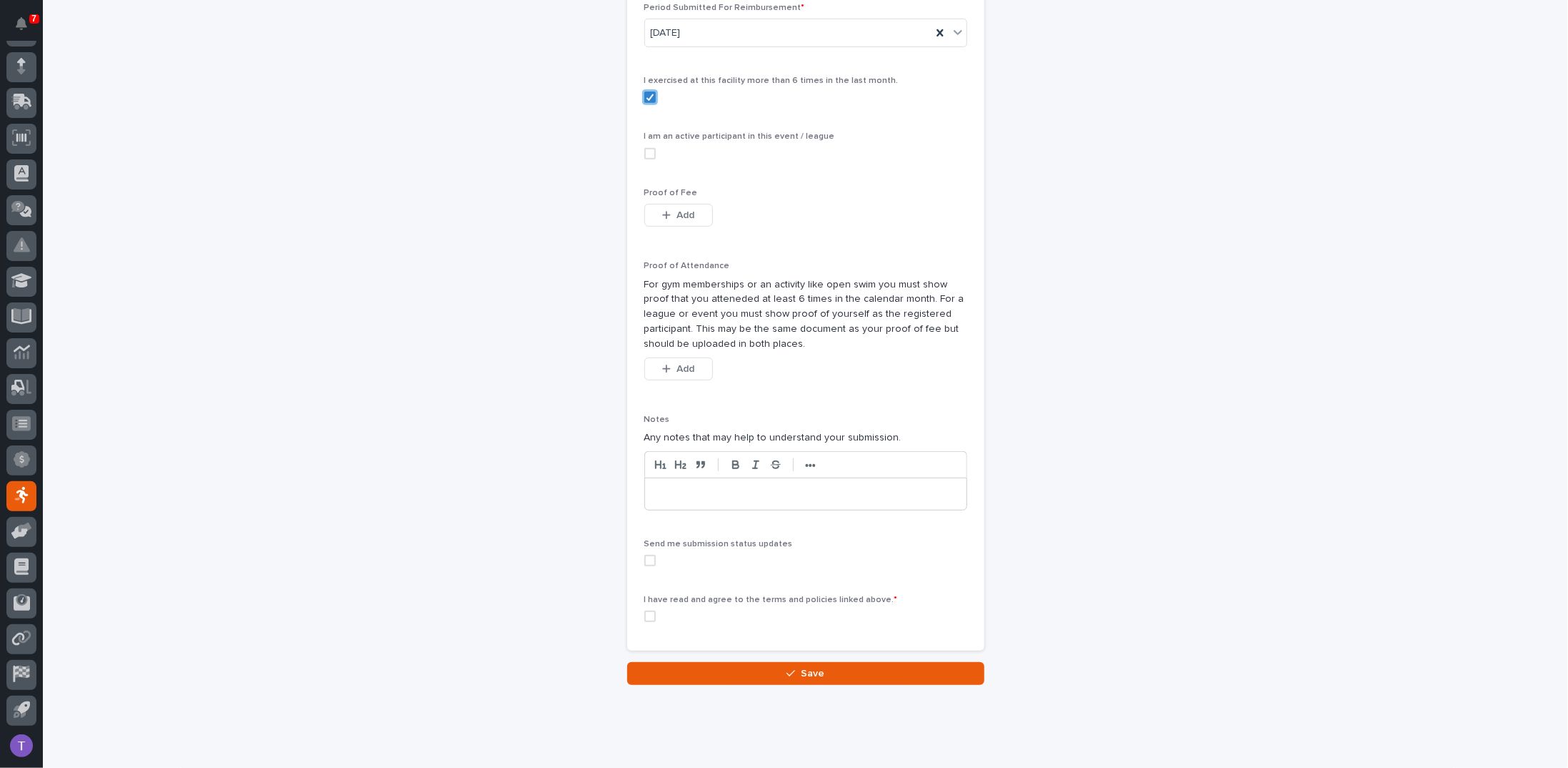
scroll to position [357, 0]
click at [647, 147] on span at bounding box center [650, 152] width 11 height 12
click at [677, 212] on span "Add" at bounding box center [685, 214] width 18 height 10
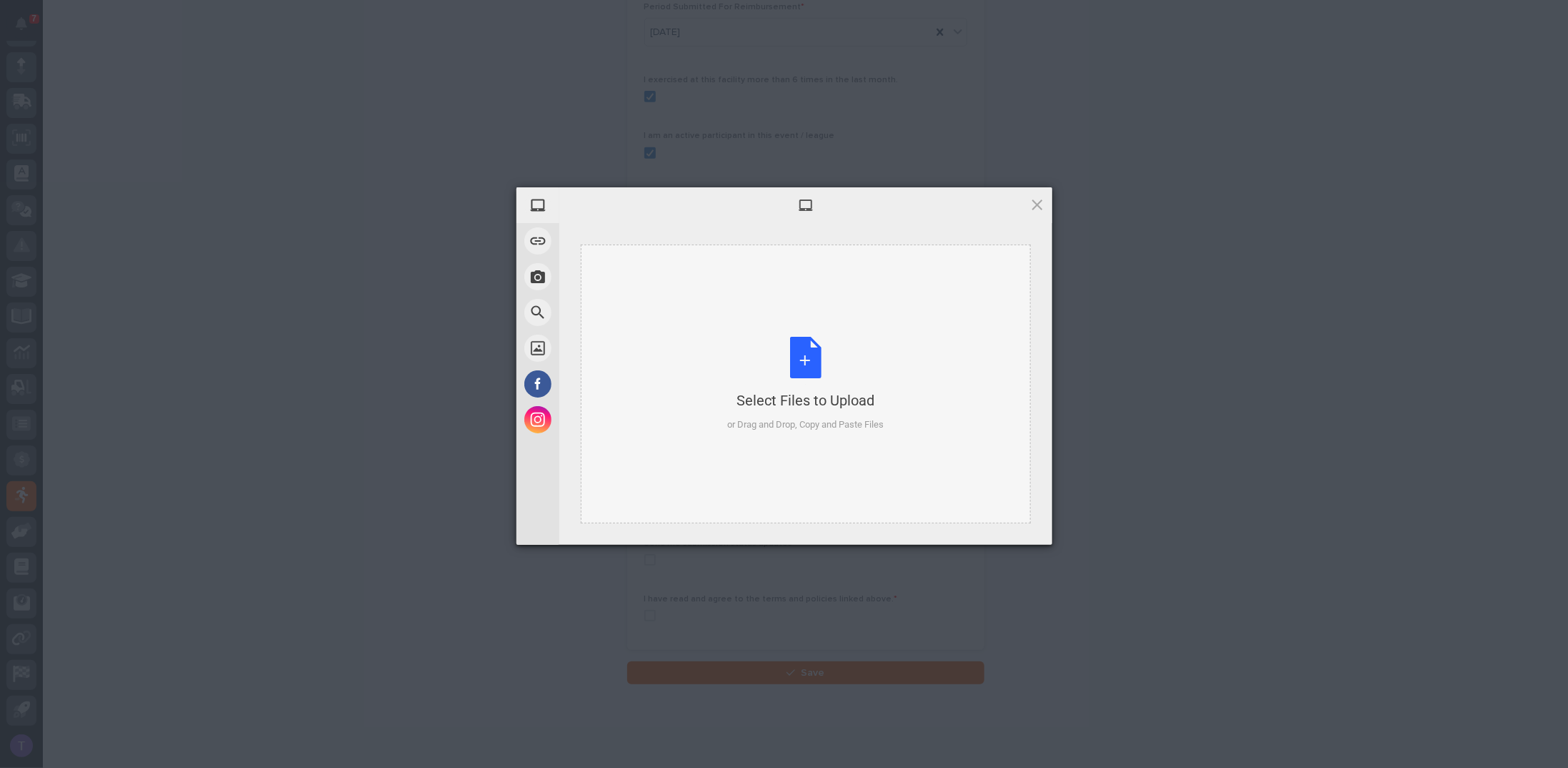
click at [805, 358] on div "Select Files to Upload or Drag and Drop, Copy and Paste Files" at bounding box center [805, 384] width 157 height 95
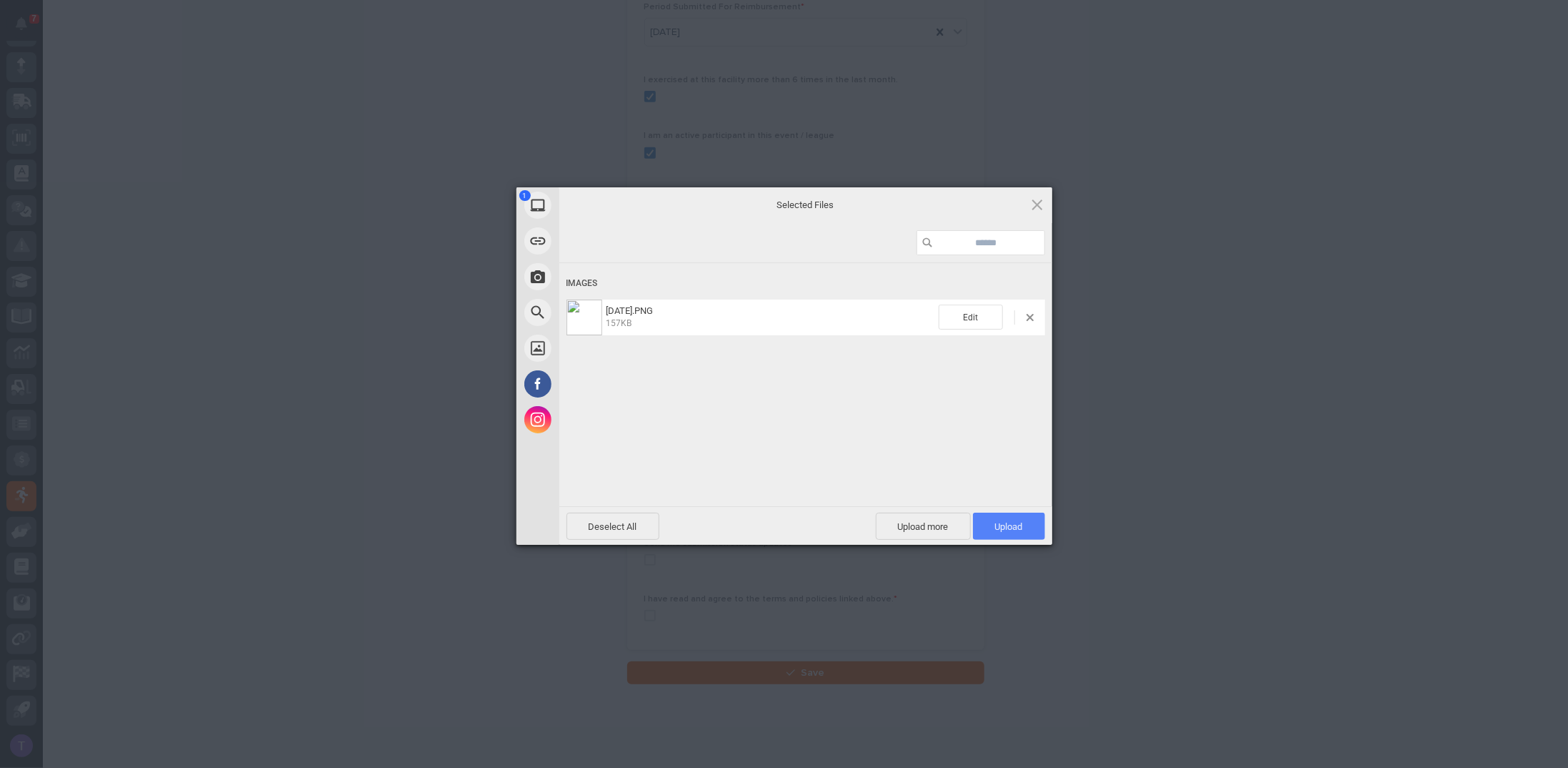
click at [1006, 518] on span "Upload 1" at bounding box center [1009, 526] width 73 height 27
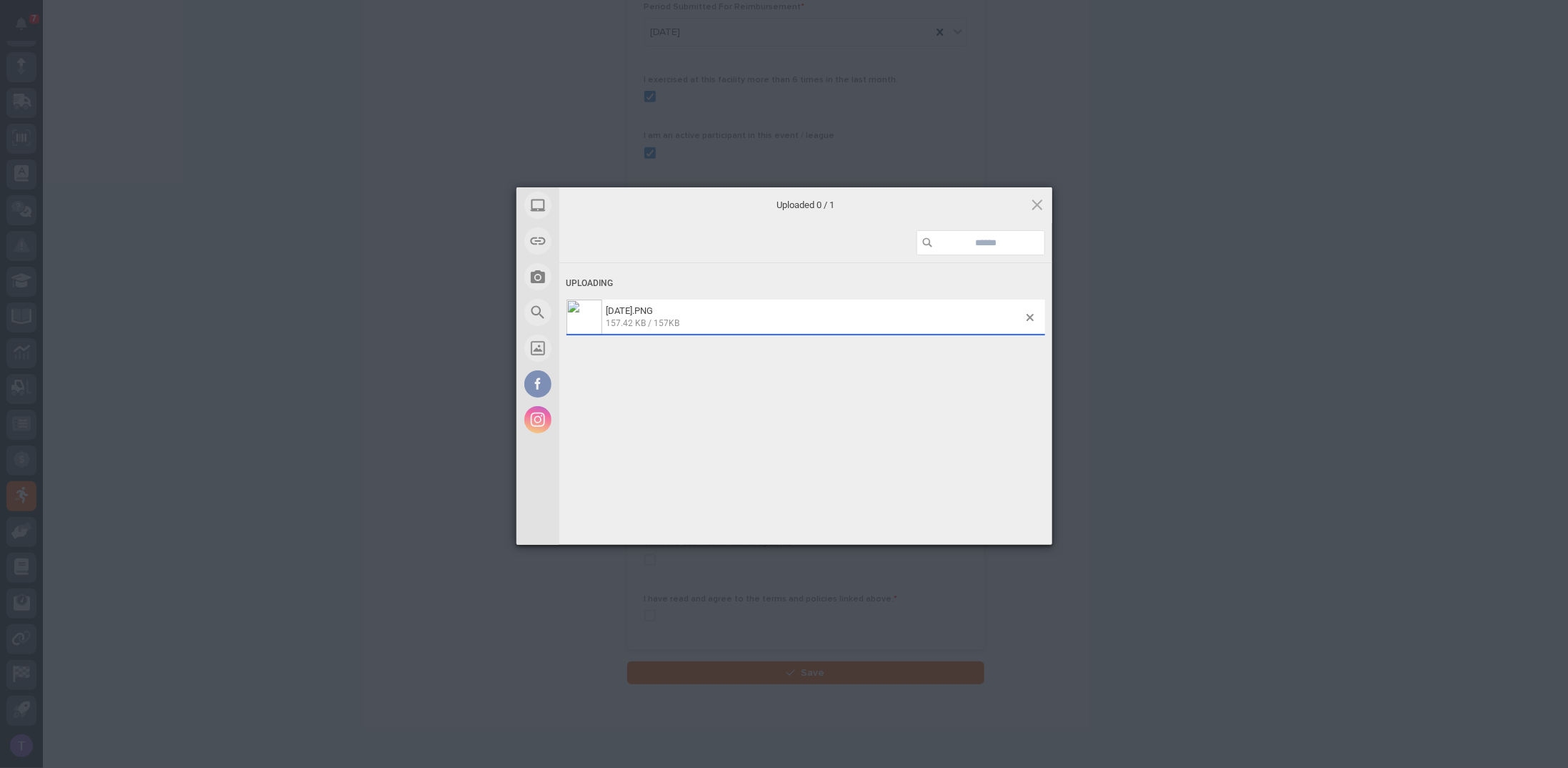
scroll to position [383, 0]
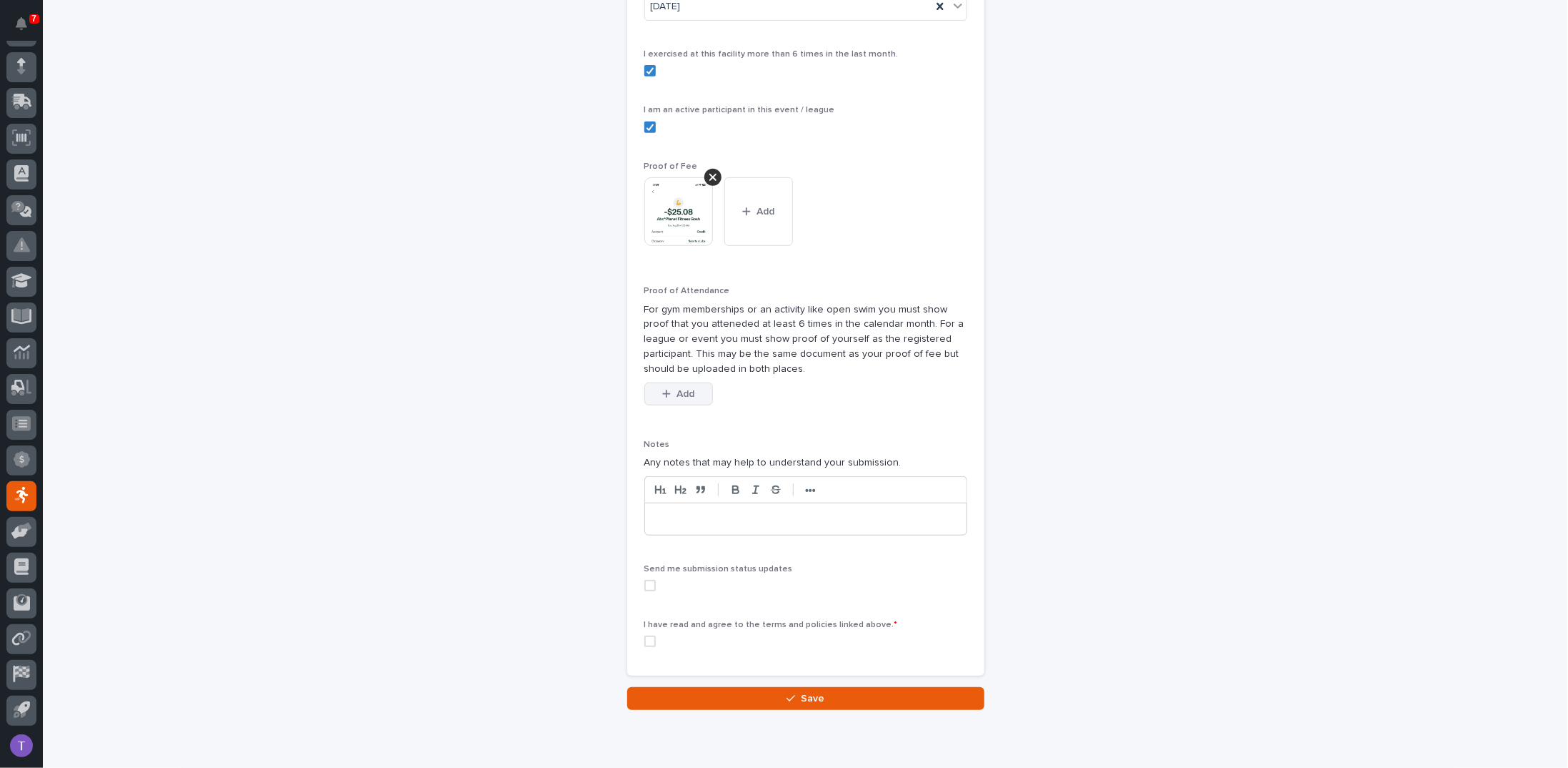
click at [677, 389] on span "Add" at bounding box center [685, 394] width 18 height 10
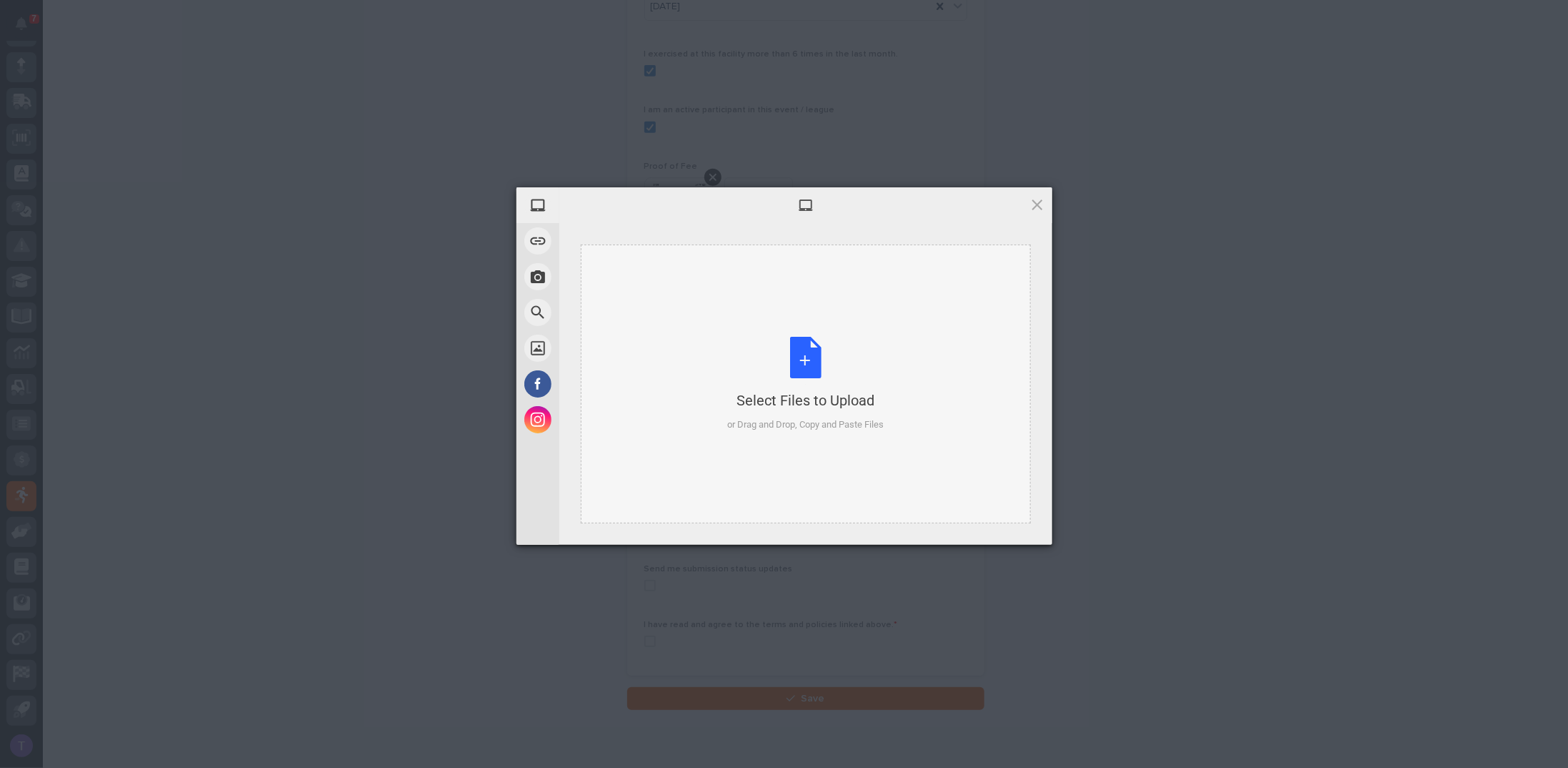
click at [798, 348] on div "Select Files to Upload or Drag and Drop, Copy and Paste Files" at bounding box center [805, 384] width 157 height 95
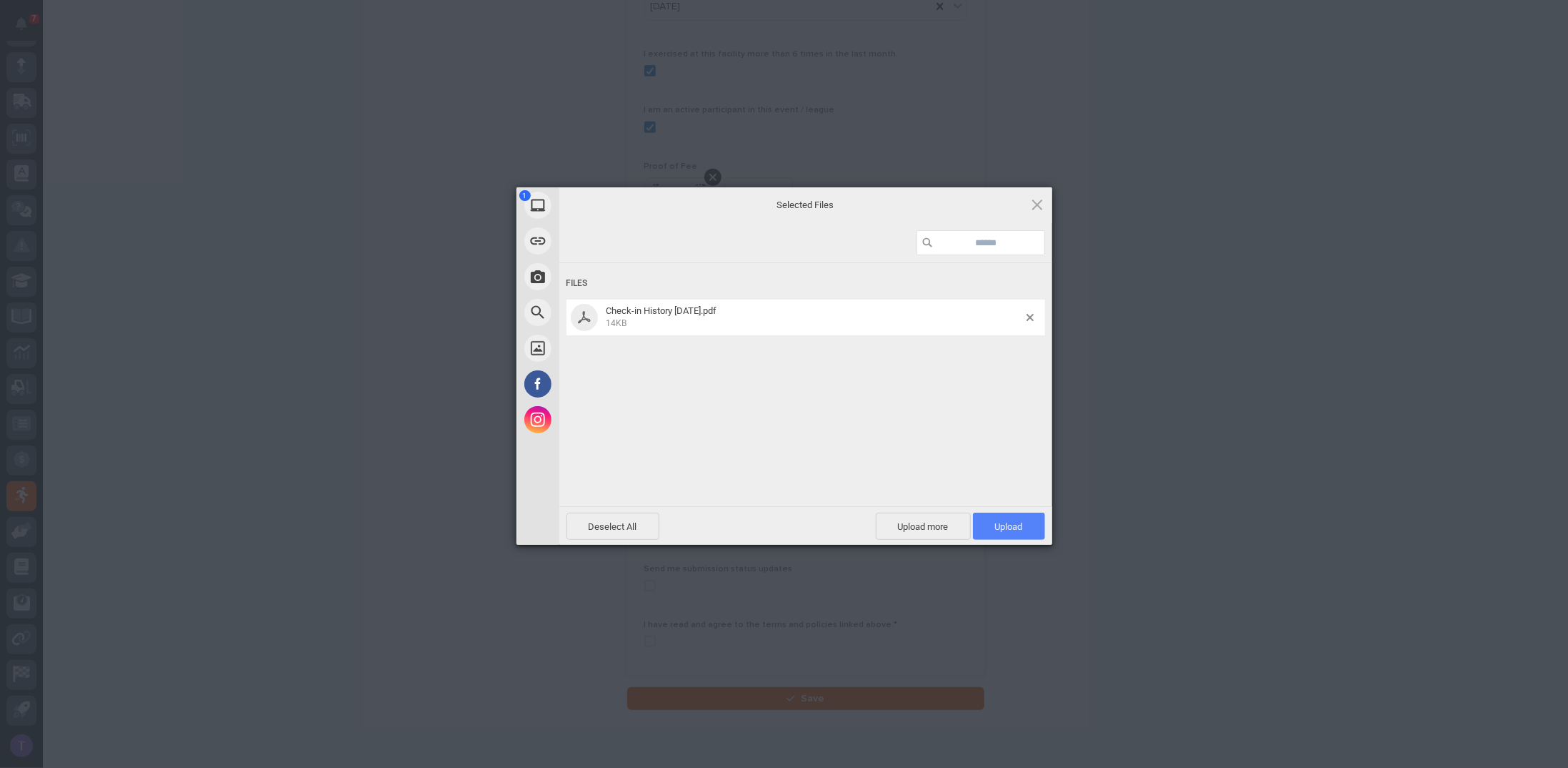
click at [1003, 521] on span "Upload 1" at bounding box center [1009, 526] width 28 height 11
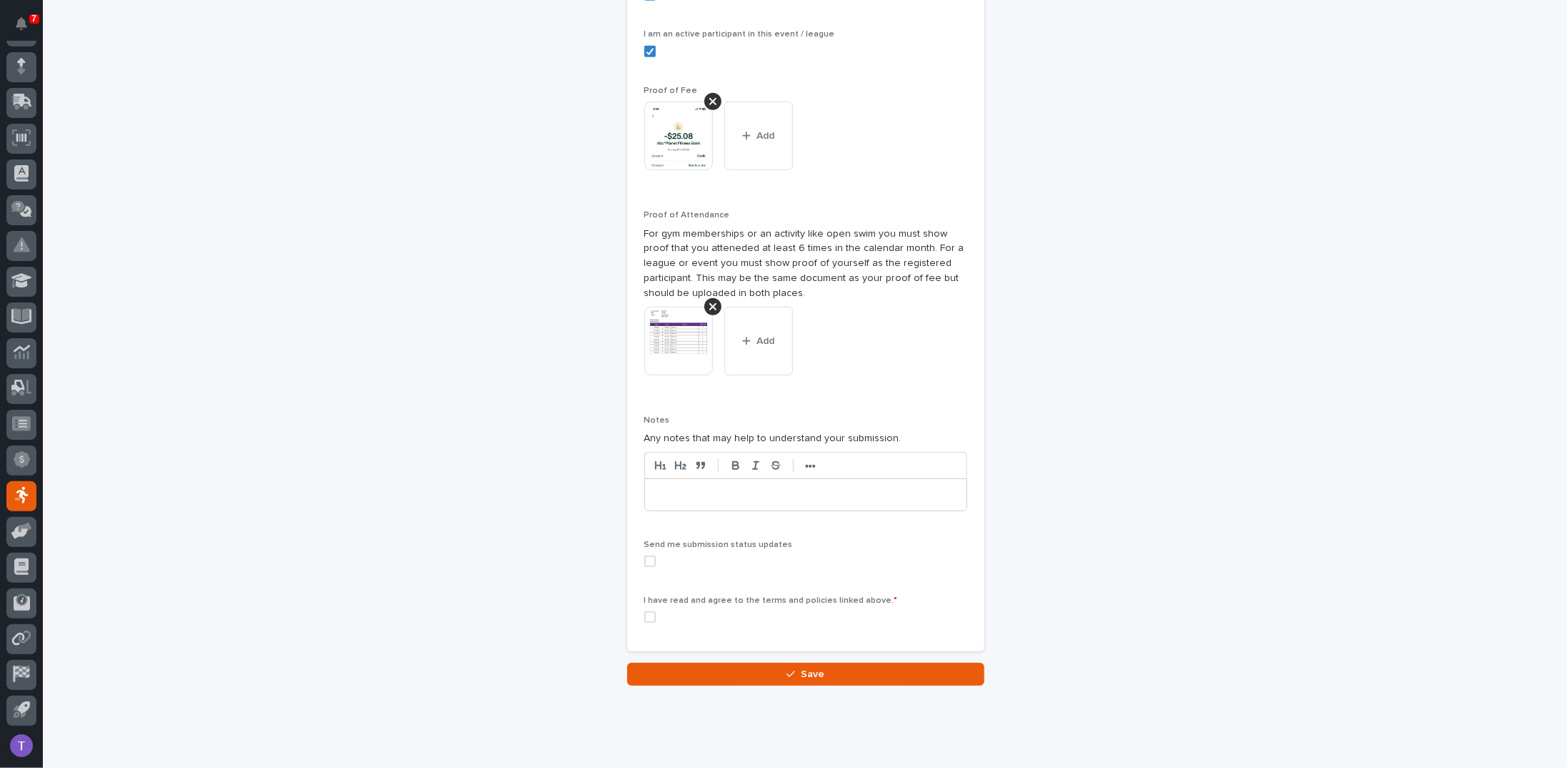
scroll to position [486, 0]
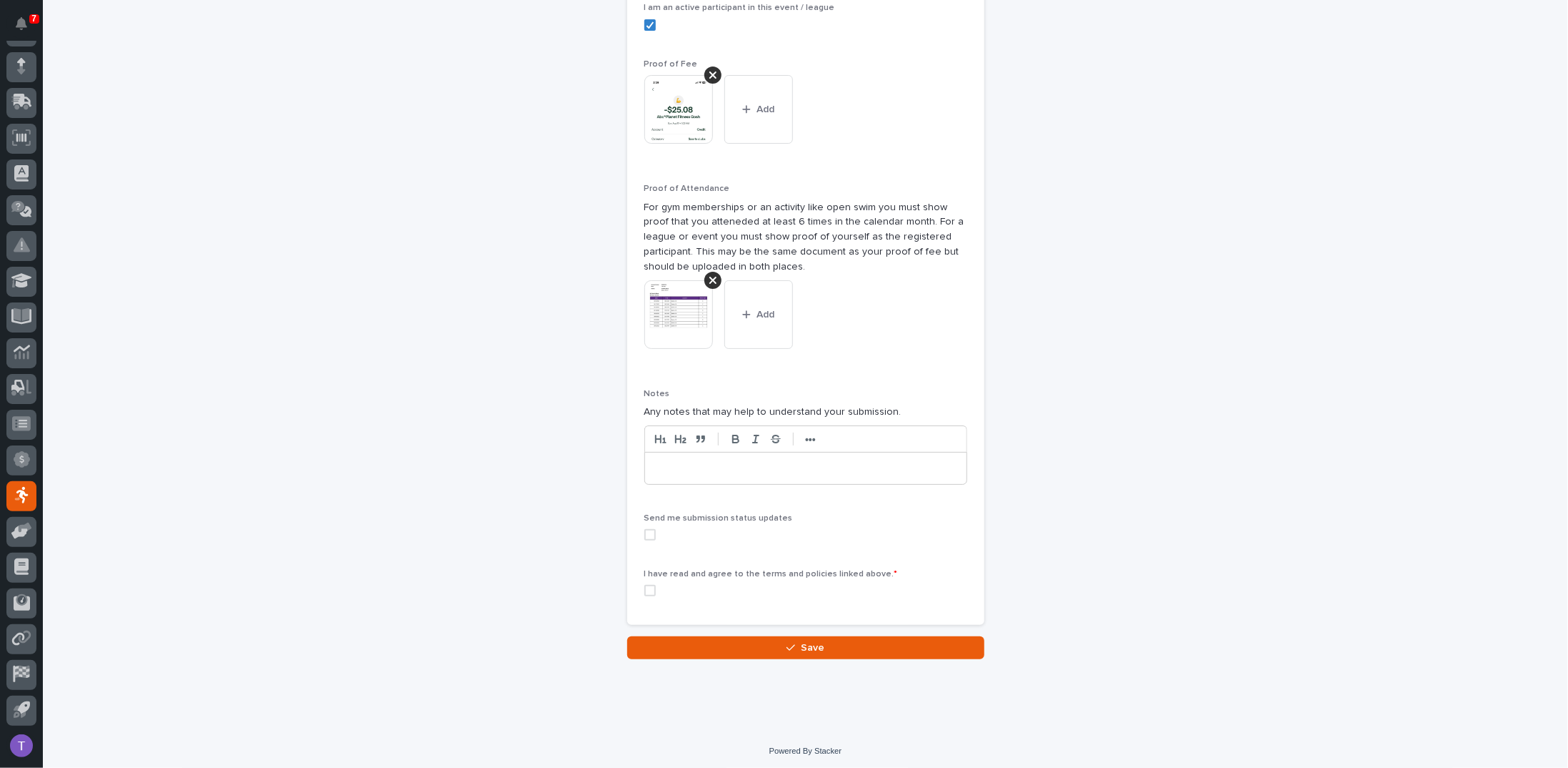
click at [647, 592] on span at bounding box center [650, 590] width 11 height 12
click at [809, 643] on span "Save" at bounding box center [813, 647] width 24 height 10
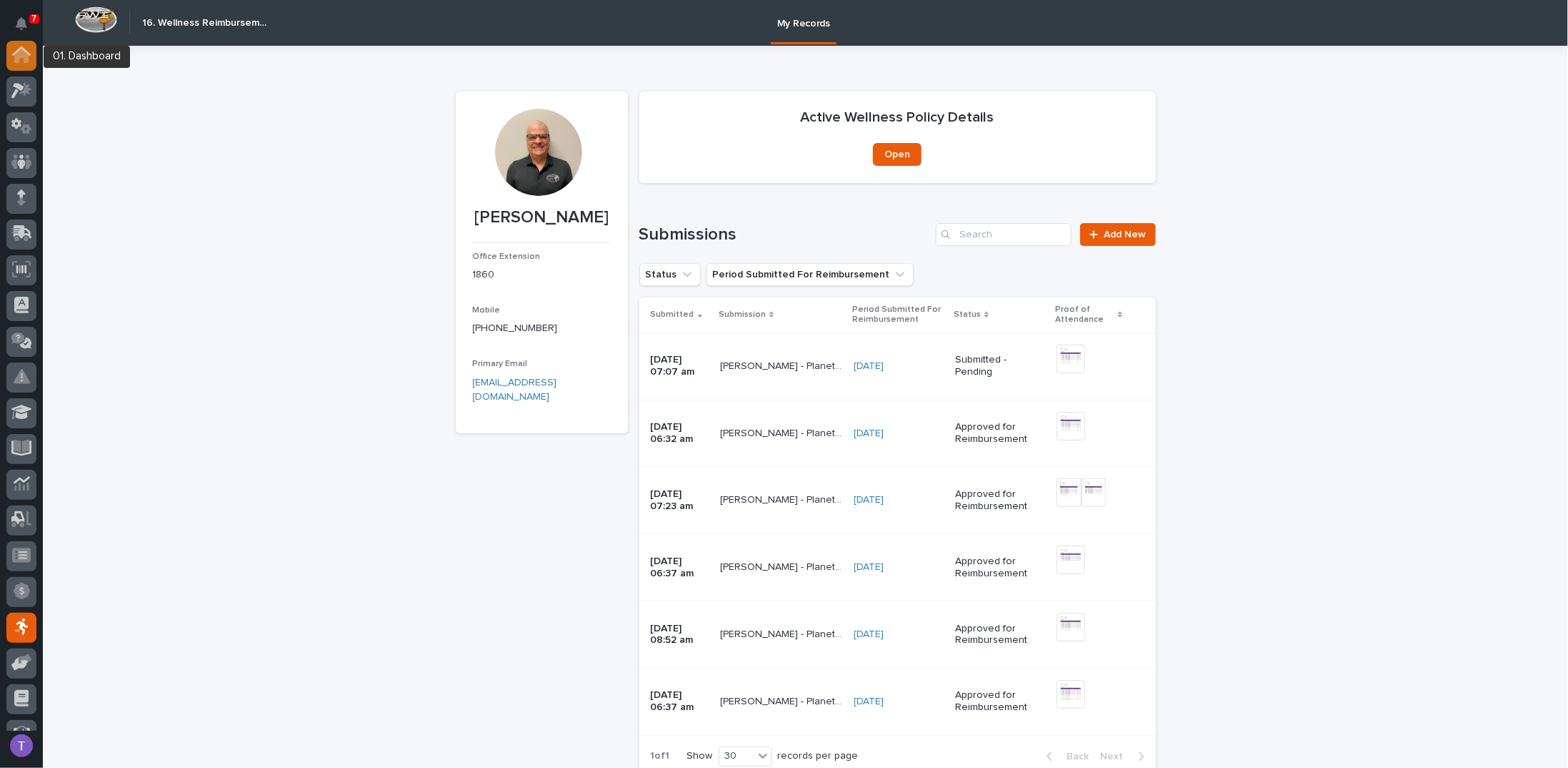
click at [20, 50] on icon at bounding box center [21, 57] width 14 height 14
